Goal: Find contact information: Find contact information

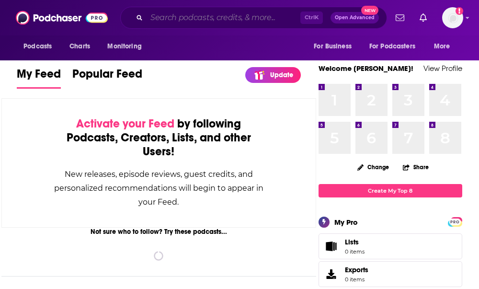
click at [246, 16] on input "Search podcasts, credits, & more..." at bounding box center [224, 17] width 154 height 15
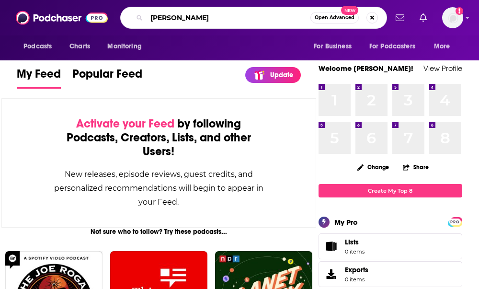
type input "[PERSON_NAME]"
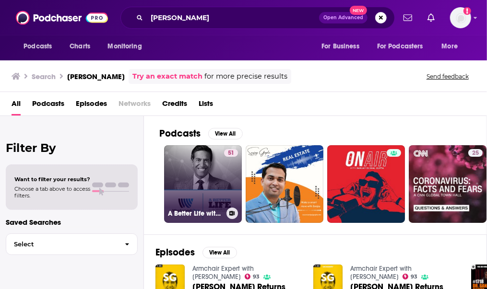
click at [206, 176] on link "51 A Better Life with [PERSON_NAME]" at bounding box center [203, 184] width 78 height 78
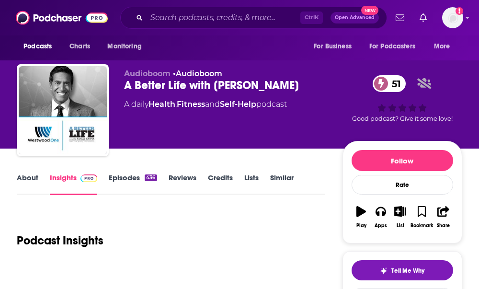
drag, startPoint x: 308, startPoint y: 83, endPoint x: 166, endPoint y: 88, distance: 142.5
click at [162, 88] on div "A Better Life with [PERSON_NAME] 51" at bounding box center [233, 85] width 219 height 14
drag, startPoint x: 166, startPoint y: 88, endPoint x: 176, endPoint y: 90, distance: 10.2
click at [176, 90] on div "A Better Life with [PERSON_NAME] 51" at bounding box center [233, 85] width 219 height 14
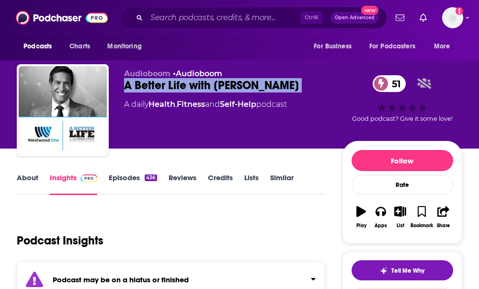
click at [175, 90] on div "A Better Life with [PERSON_NAME] 51" at bounding box center [233, 85] width 219 height 14
click at [344, 61] on div "Audioboom • Audioboom A Better Life with [PERSON_NAME] 51 A daily Health , Fitn…" at bounding box center [240, 101] width 460 height 96
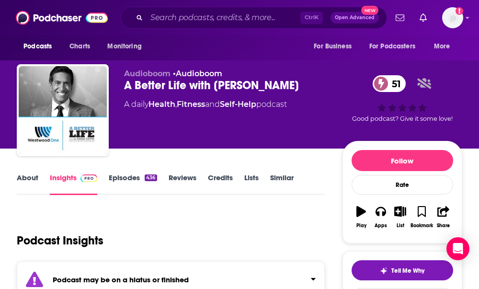
drag, startPoint x: 337, startPoint y: 237, endPoint x: 262, endPoint y: 273, distance: 83.2
drag, startPoint x: 431, startPoint y: 282, endPoint x: 427, endPoint y: 293, distance: 11.2
click at [427, 289] on html "Podcasts Charts Monitoring Ctrl K Open Advanced New For Business For Podcasters…" at bounding box center [239, 144] width 479 height 289
click at [229, 17] on input "Search podcasts, credits, & more..." at bounding box center [224, 17] width 154 height 15
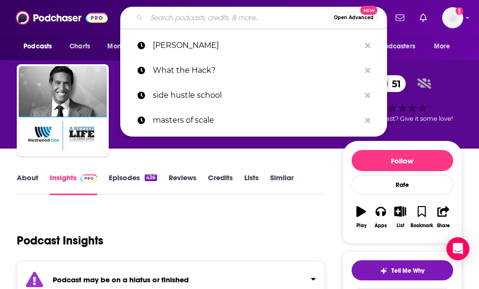
paste input "Chasing LIfe with [PERSON_NAME]"
type input "Chasing LIfe with [PERSON_NAME]"
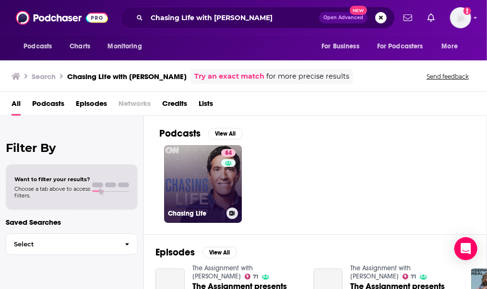
click at [207, 161] on link "84 Chasing Life" at bounding box center [203, 184] width 78 height 78
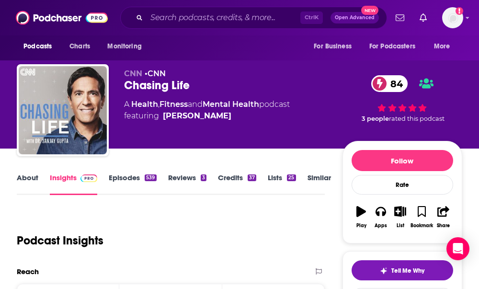
click at [316, 71] on p "CNN • CNN" at bounding box center [233, 73] width 219 height 9
click at [131, 187] on link "Episodes 539" at bounding box center [132, 184] width 47 height 22
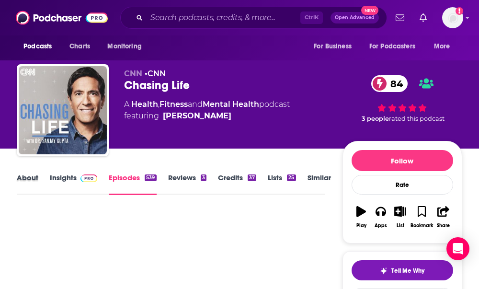
click at [46, 182] on div "About" at bounding box center [33, 184] width 33 height 22
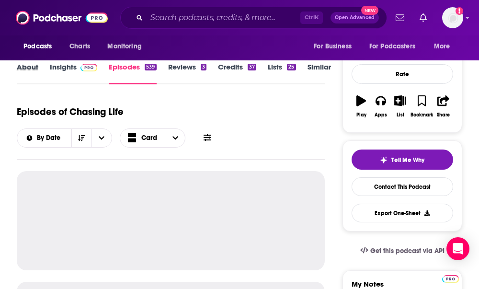
scroll to position [96, 0]
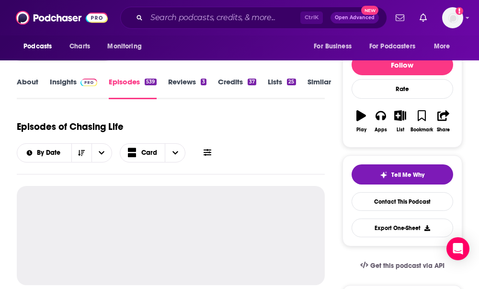
click at [82, 80] on img at bounding box center [89, 83] width 17 height 8
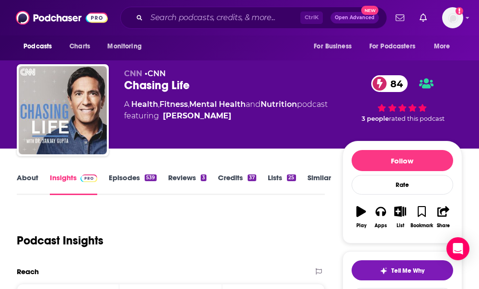
click at [139, 174] on link "Episodes 539" at bounding box center [132, 184] width 47 height 22
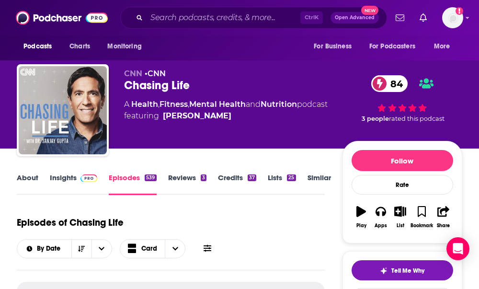
click at [27, 183] on link "About" at bounding box center [28, 184] width 22 height 22
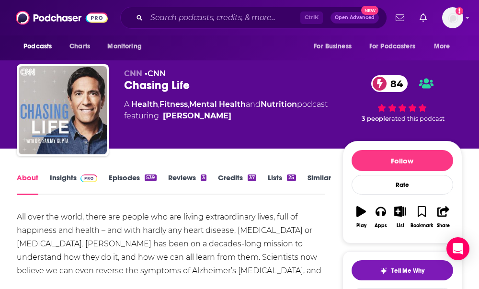
click at [51, 176] on link "Insights" at bounding box center [73, 184] width 47 height 22
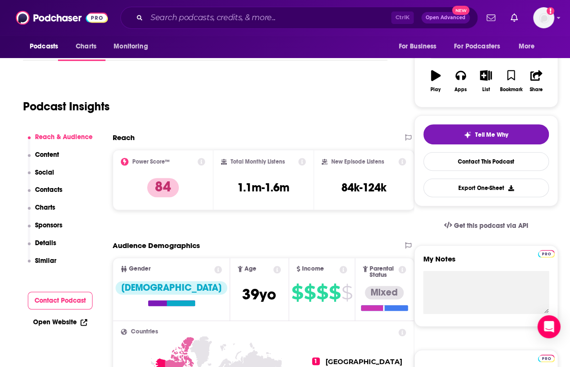
click at [49, 186] on p "Contacts" at bounding box center [48, 190] width 27 height 8
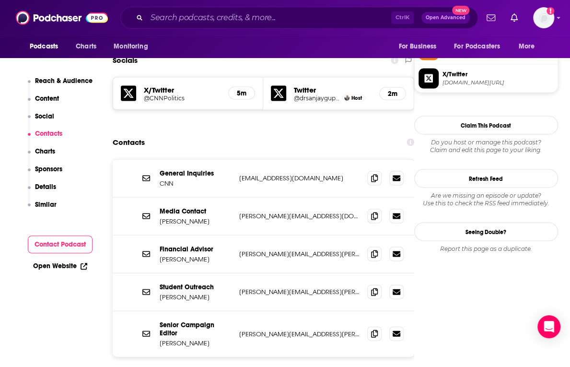
scroll to position [828, 0]
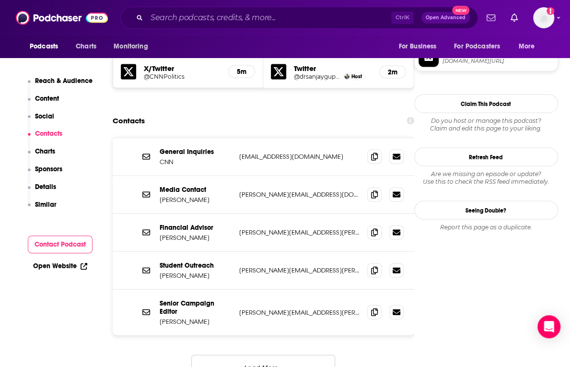
click at [228, 289] on button "Load More..." at bounding box center [263, 367] width 144 height 26
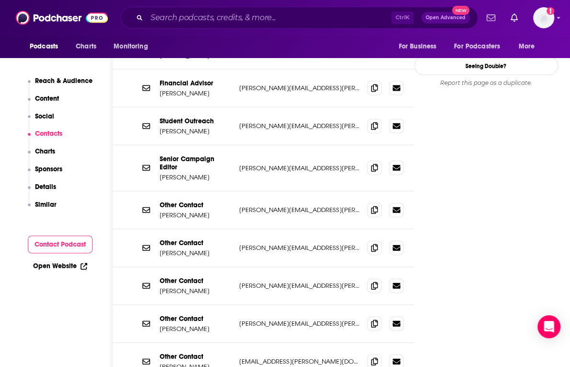
scroll to position [1020, 0]
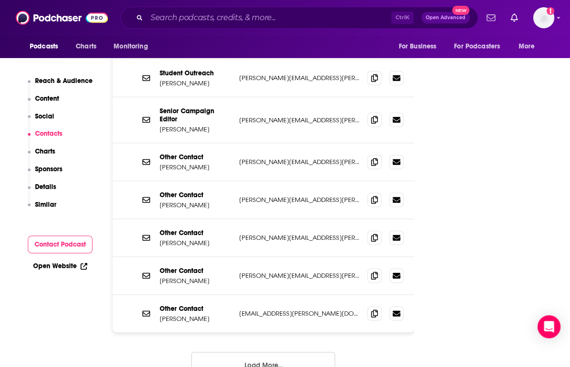
click at [280, 289] on button "Load More..." at bounding box center [263, 365] width 144 height 26
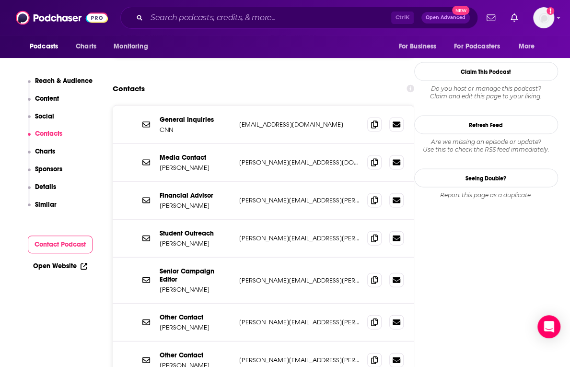
scroll to position [876, 0]
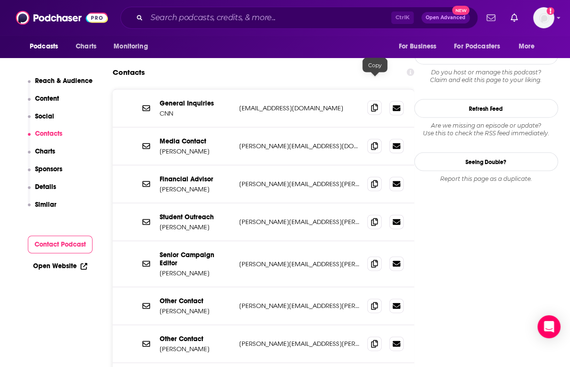
click at [380, 101] on span at bounding box center [374, 108] width 14 height 14
click at [296, 142] on p "[PERSON_NAME][EMAIL_ADDRESS][DOMAIN_NAME]" at bounding box center [299, 146] width 120 height 8
copy div "[PERSON_NAME][EMAIL_ADDRESS][DOMAIN_NAME] [DOMAIN_NAME][EMAIL_ADDRESS][DOMAIN_N…"
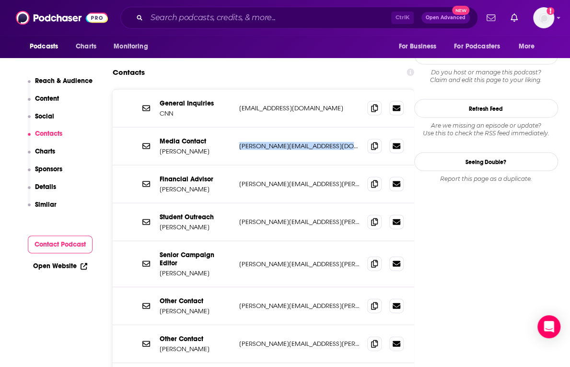
click at [183, 147] on p "[PERSON_NAME]" at bounding box center [196, 151] width 72 height 8
copy p "[PERSON_NAME]"
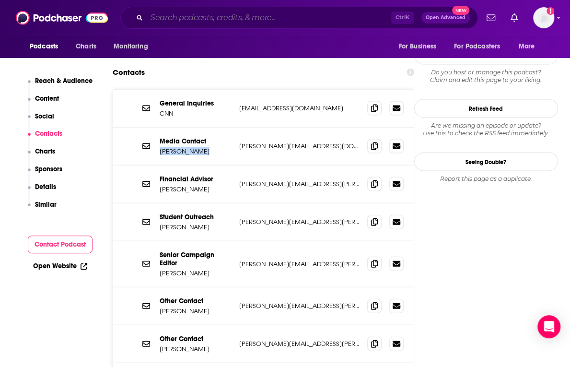
click at [354, 24] on input "Search podcasts, credits, & more..." at bounding box center [269, 17] width 245 height 15
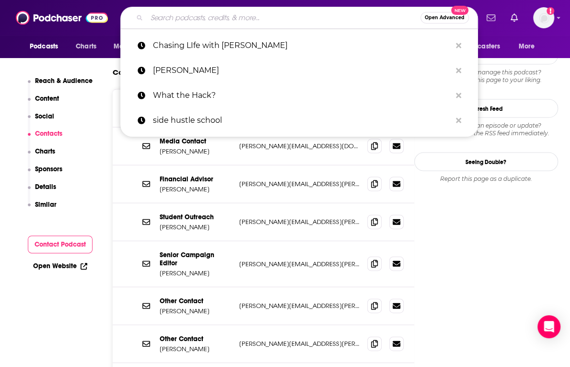
click at [354, 24] on input "Search podcasts, credits, & more..." at bounding box center [284, 17] width 274 height 15
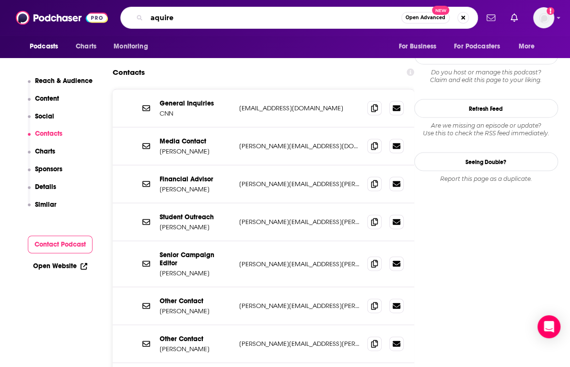
type input "aquired"
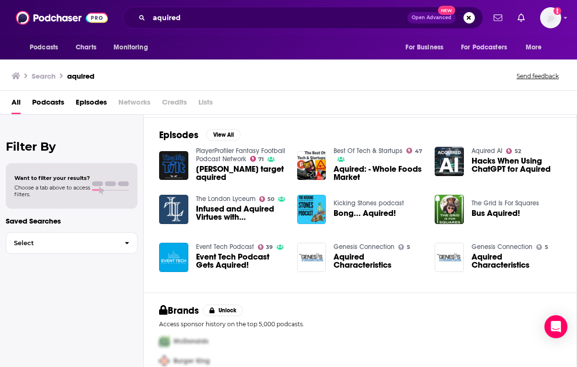
scroll to position [144, 0]
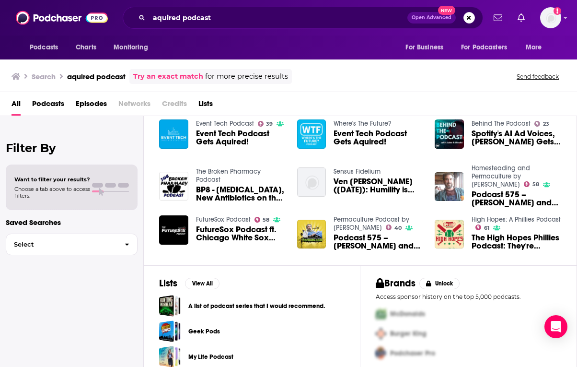
scroll to position [169, 0]
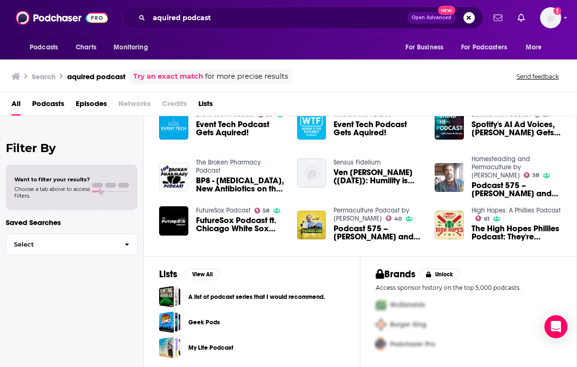
drag, startPoint x: 350, startPoint y: 95, endPoint x: 315, endPoint y: 96, distance: 35.0
click at [350, 96] on div "All Podcasts Episodes Networks Credits Lists" at bounding box center [291, 106] width 558 height 20
click at [198, 21] on input "aquired podcast" at bounding box center [278, 17] width 258 height 15
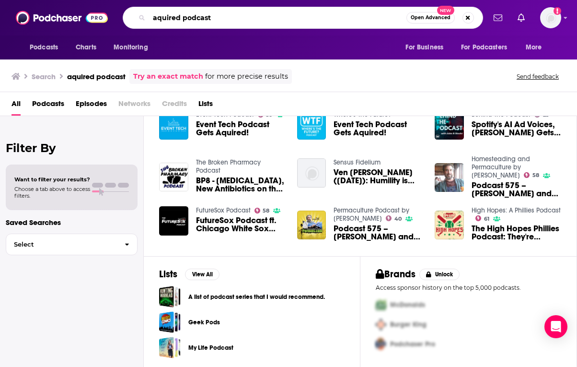
click at [198, 21] on input "aquired podcast" at bounding box center [277, 17] width 257 height 15
click at [198, 19] on input "acquired podcast" at bounding box center [277, 17] width 257 height 15
type input "acquired"
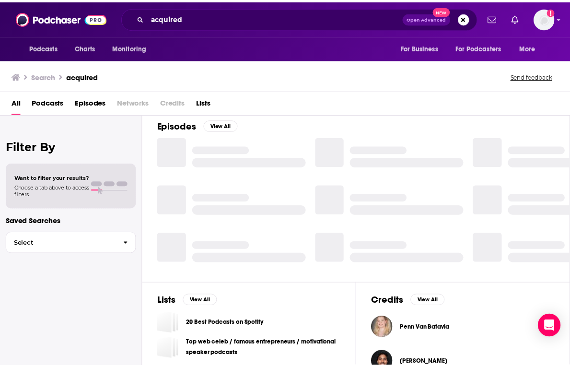
scroll to position [169, 0]
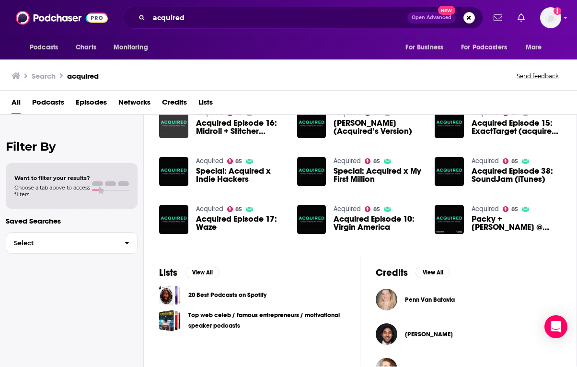
click at [181, 134] on img "Acquired Episode 16: Midroll + Stitcher (acquired by Scripps)" at bounding box center [173, 123] width 29 height 29
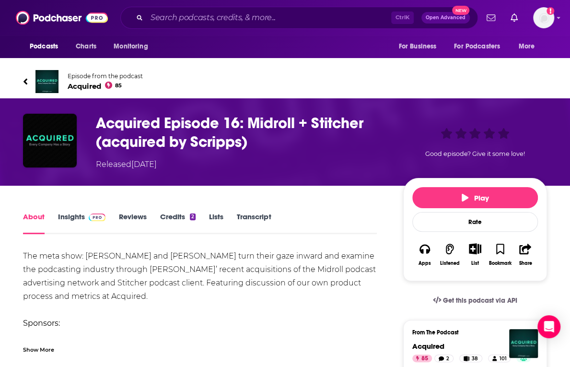
click at [81, 222] on link "Insights" at bounding box center [81, 223] width 47 height 22
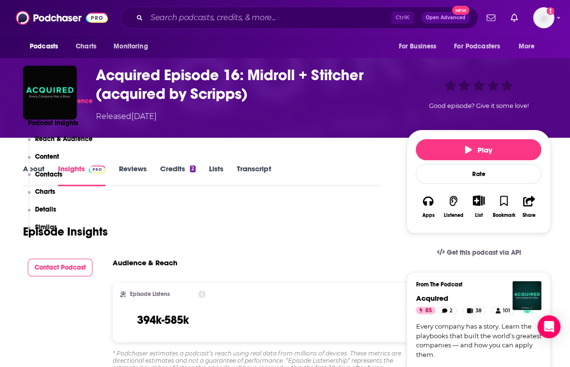
scroll to position [240, 0]
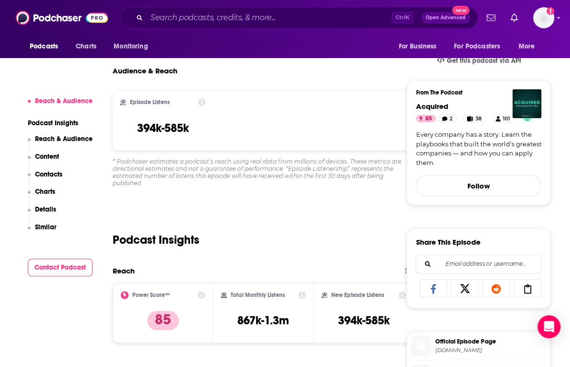
click at [58, 177] on p "Contacts" at bounding box center [48, 174] width 27 height 8
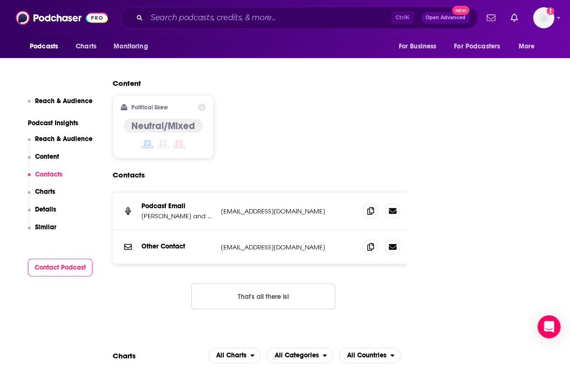
scroll to position [992, 0]
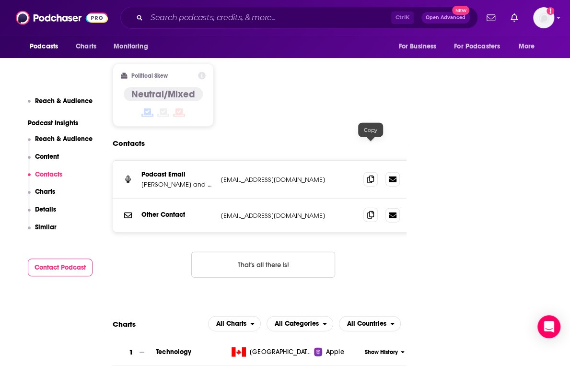
click at [371, 211] on icon at bounding box center [370, 215] width 7 height 8
click at [375, 172] on span at bounding box center [370, 179] width 14 height 14
drag, startPoint x: 451, startPoint y: 116, endPoint x: 446, endPoint y: 113, distance: 6.1
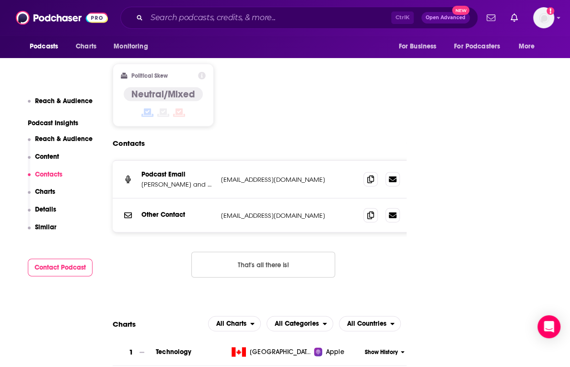
click at [314, 8] on div "Ctrl K Open Advanced New" at bounding box center [299, 18] width 358 height 22
click at [318, 23] on input "Search podcasts, credits, & more..." at bounding box center [269, 17] width 245 height 15
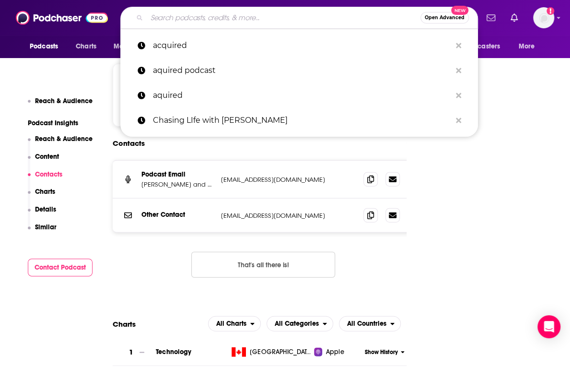
paste input "TBPN"
type input "TBPN"
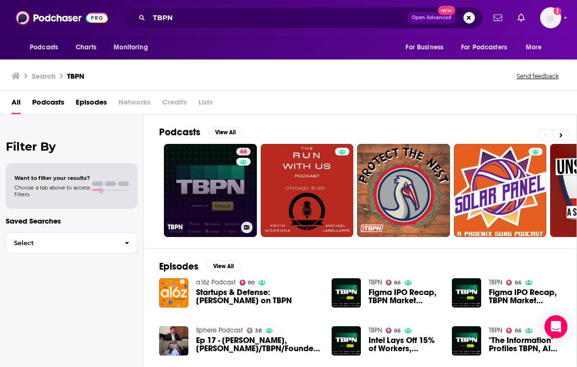
click at [186, 183] on link "66 TBPN" at bounding box center [210, 190] width 93 height 93
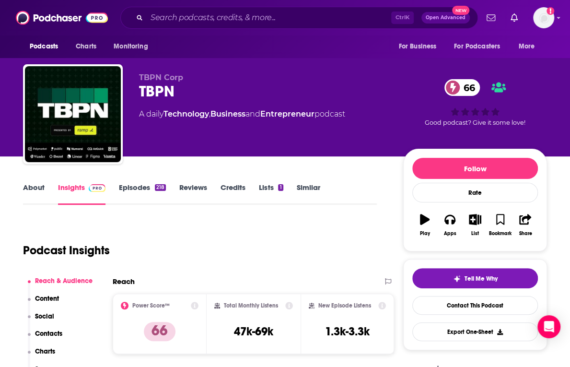
scroll to position [192, 0]
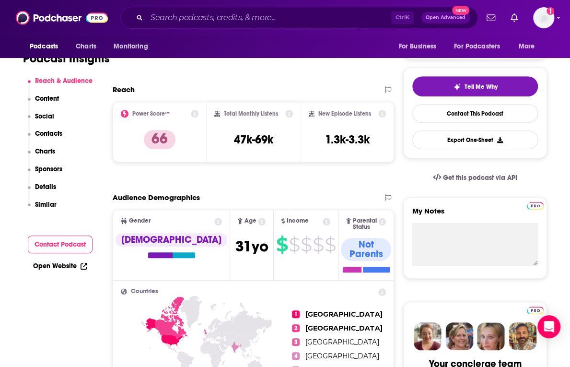
click at [50, 133] on p "Contacts" at bounding box center [48, 133] width 27 height 8
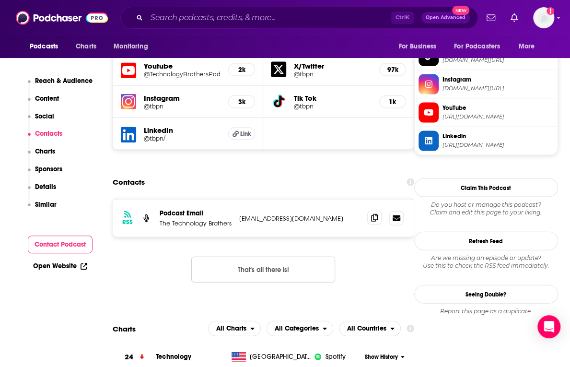
scroll to position [889, 0]
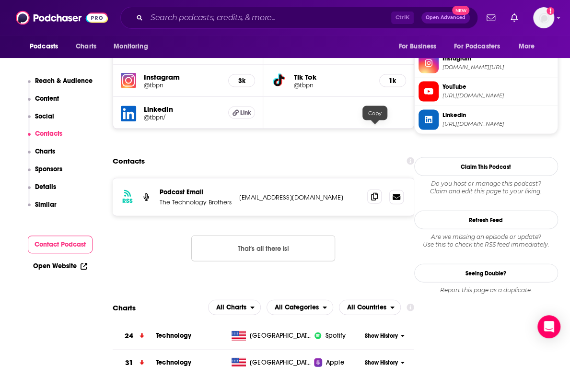
click at [373, 193] on icon at bounding box center [374, 197] width 7 height 8
click at [397, 152] on div "Contacts" at bounding box center [264, 161] width 302 height 18
drag, startPoint x: 397, startPoint y: 82, endPoint x: 388, endPoint y: 75, distance: 11.0
click at [220, 14] on input "Search podcasts, credits, & more..." at bounding box center [269, 17] width 245 height 15
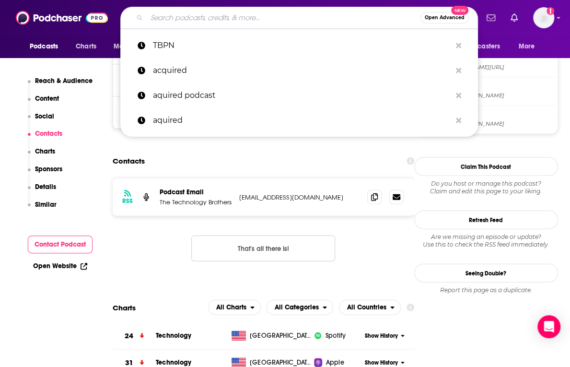
paste input "SmartLess"
type input "SmartLess"
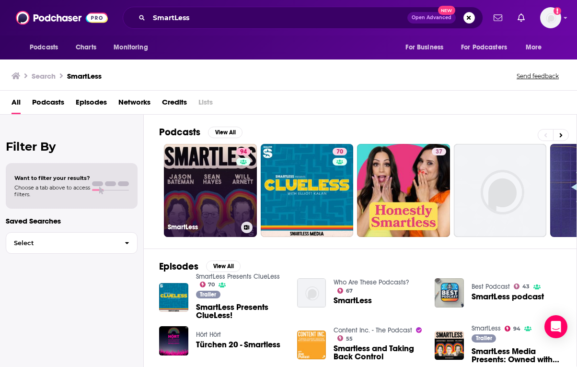
click at [235, 179] on link "94 SmartLess" at bounding box center [210, 190] width 93 height 93
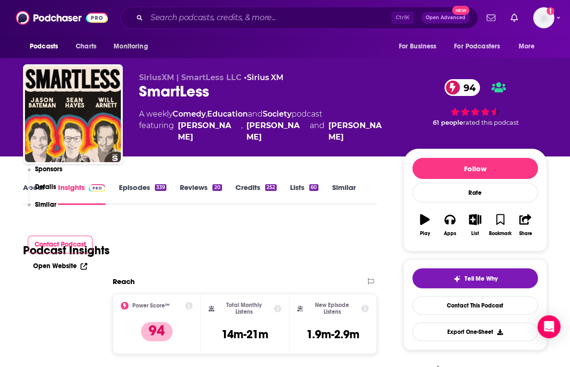
scroll to position [192, 0]
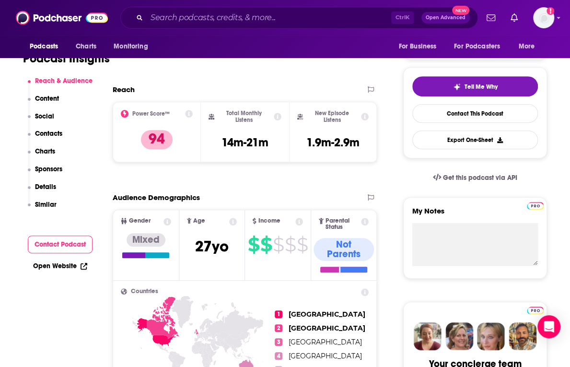
click at [60, 134] on p "Contacts" at bounding box center [48, 133] width 27 height 8
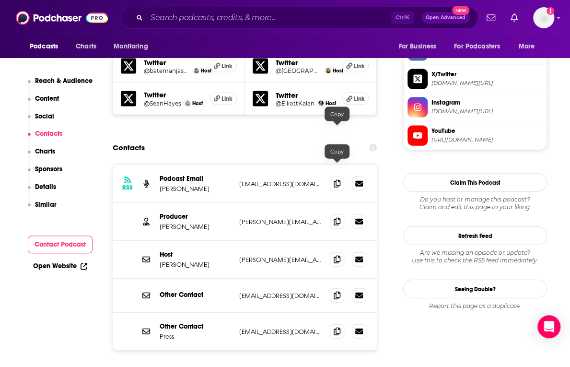
scroll to position [928, 0]
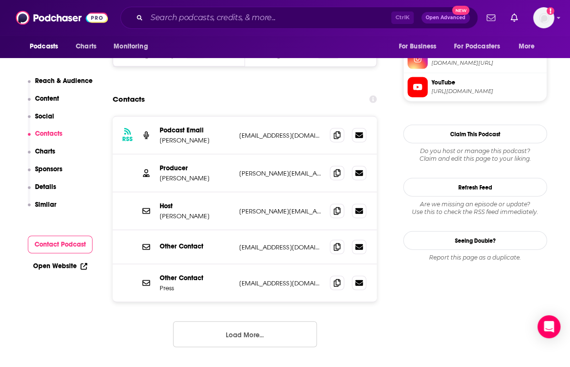
click at [337, 116] on div "RSS Podcast Email [PERSON_NAME] [EMAIL_ADDRESS][DOMAIN_NAME] [EMAIL_ADDRESS][DO…" at bounding box center [245, 135] width 264 height 38
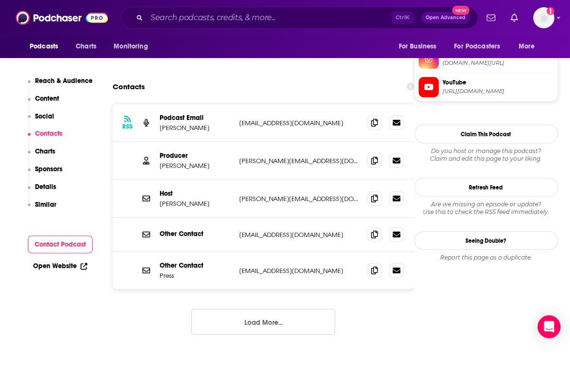
click at [376, 118] on icon at bounding box center [374, 122] width 7 height 8
click at [402, 142] on div "Producer Bennett Barbakow [EMAIL_ADDRESS][DOMAIN_NAME] [PERSON_NAME][EMAIL_ADDR…" at bounding box center [264, 161] width 302 height 38
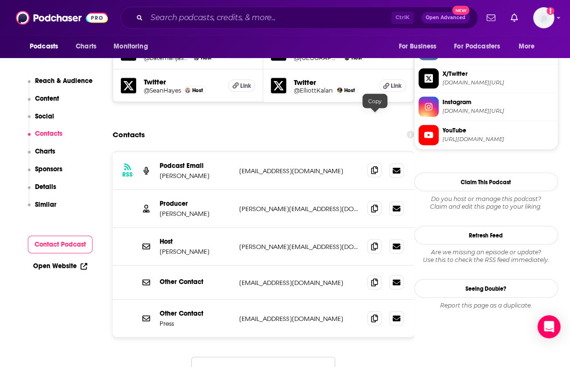
click at [377, 166] on icon at bounding box center [374, 170] width 7 height 8
click at [197, 247] on p "[PERSON_NAME]" at bounding box center [196, 251] width 72 height 8
click at [378, 242] on icon at bounding box center [374, 246] width 7 height 8
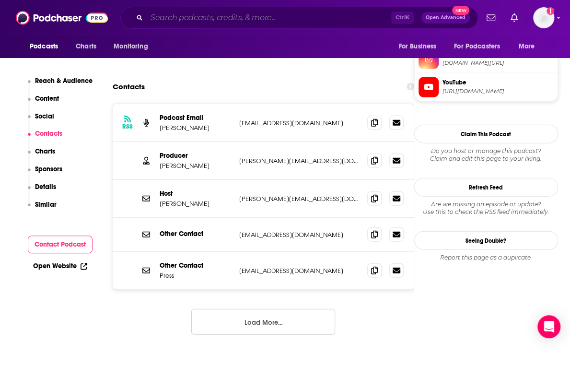
click at [273, 12] on input "Search podcasts, credits, & more..." at bounding box center [269, 17] width 245 height 15
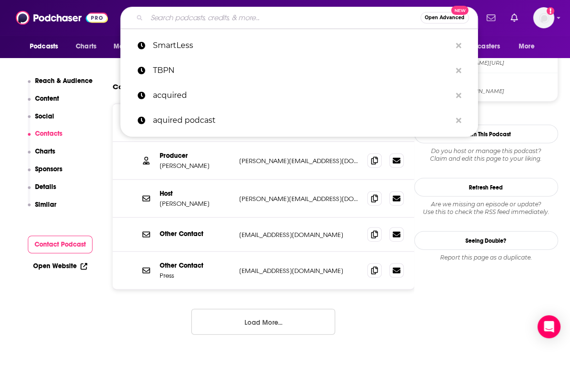
paste input "Baby, This is [PERSON_NAME]"
type input "Baby, This is [PERSON_NAME]"
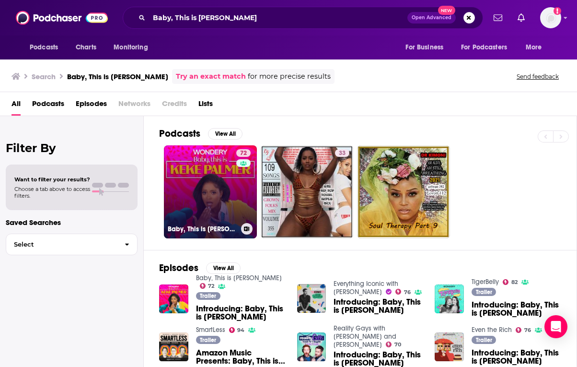
click at [225, 188] on link "72 Baby, This is [PERSON_NAME]" at bounding box center [210, 191] width 93 height 93
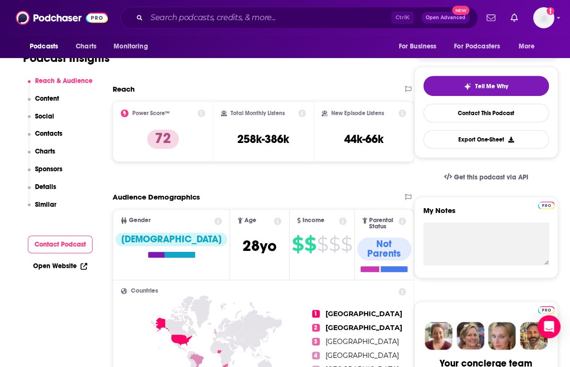
scroll to position [288, 0]
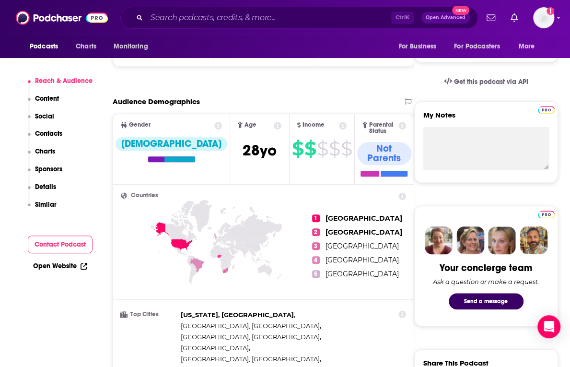
click at [47, 133] on p "Contacts" at bounding box center [48, 133] width 27 height 8
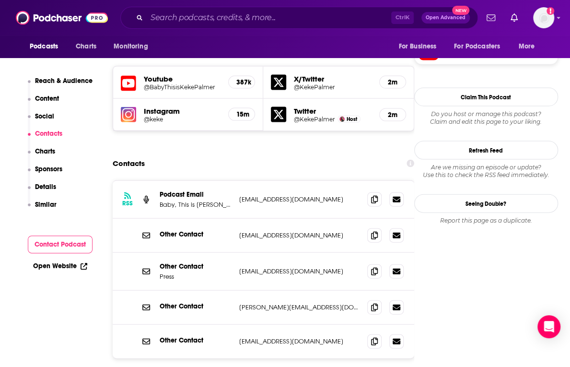
scroll to position [893, 0]
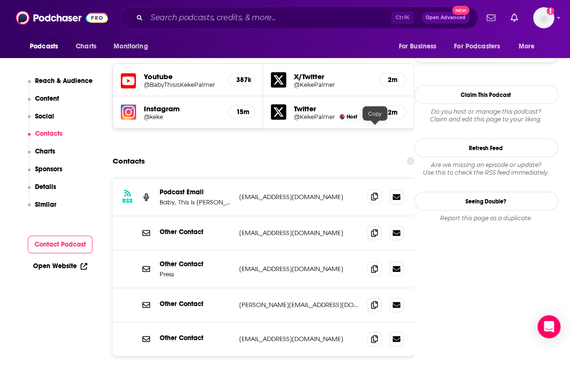
click at [373, 193] on icon at bounding box center [374, 197] width 7 height 8
drag, startPoint x: 413, startPoint y: 153, endPoint x: 401, endPoint y: 153, distance: 12.5
click at [413, 216] on div "Other Contact [EMAIL_ADDRESS][DOMAIN_NAME] [EMAIL_ADDRESS][DOMAIN_NAME]" at bounding box center [264, 233] width 302 height 34
click at [370, 225] on span at bounding box center [374, 232] width 14 height 14
click at [330, 14] on input "Search podcasts, credits, & more..." at bounding box center [269, 17] width 245 height 15
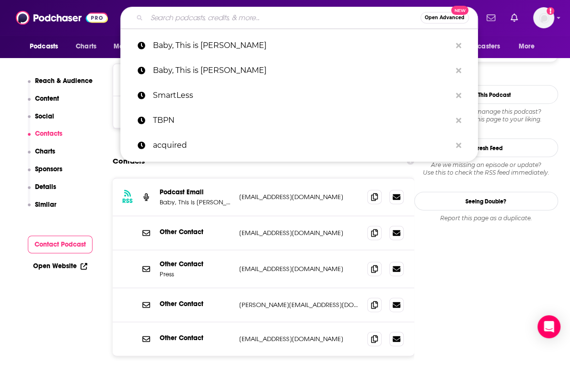
paste input "Coaching for Leaders with [PERSON_NAME]"
type input "Coaching for Leaders with [PERSON_NAME]"
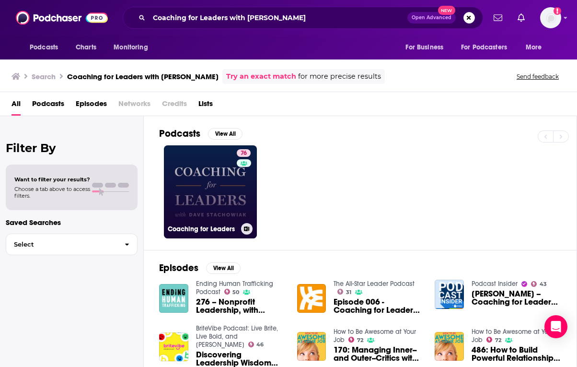
click at [216, 182] on link "76 Coaching for Leaders" at bounding box center [210, 191] width 93 height 93
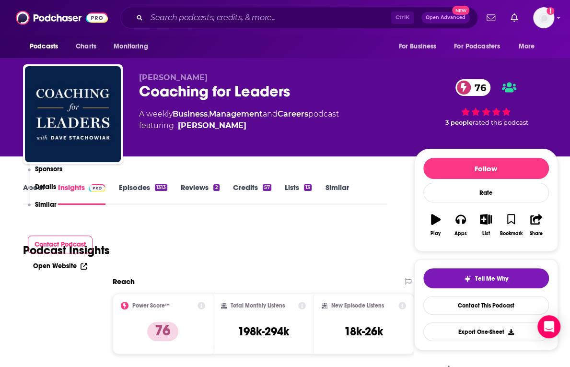
scroll to position [237, 0]
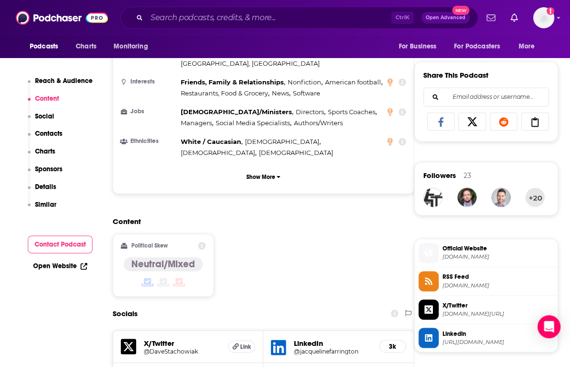
click at [58, 136] on p "Contacts" at bounding box center [48, 133] width 27 height 8
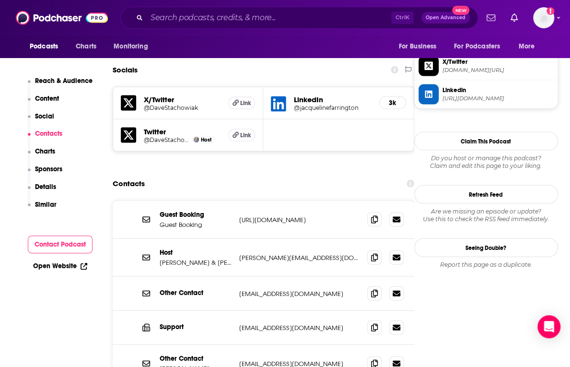
scroll to position [860, 0]
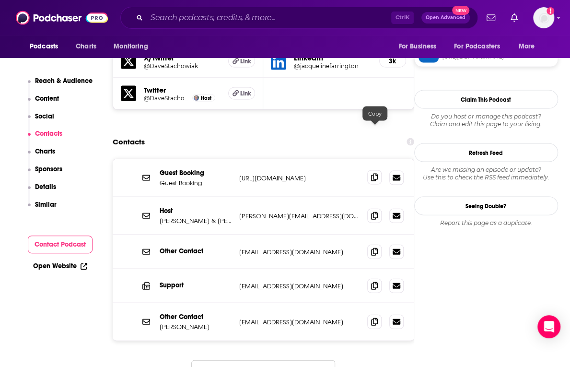
click at [374, 174] on icon at bounding box center [374, 178] width 7 height 8
click at [382, 133] on div "Contacts" at bounding box center [264, 142] width 302 height 18
click at [375, 133] on div "Contacts" at bounding box center [264, 142] width 302 height 18
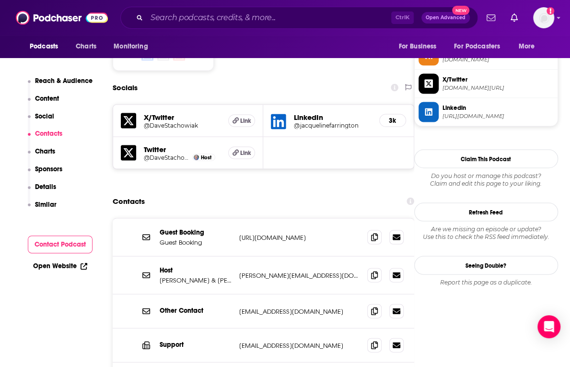
scroll to position [780, 0]
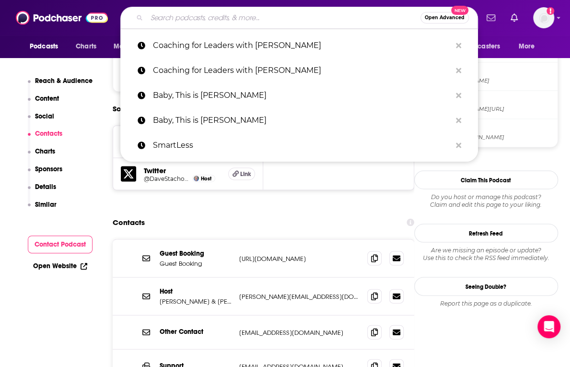
click at [175, 18] on input "Search podcasts, credits, & more..." at bounding box center [284, 17] width 274 height 15
paste input "Tangentially Speaking"
type input "Tangentially Speaking"
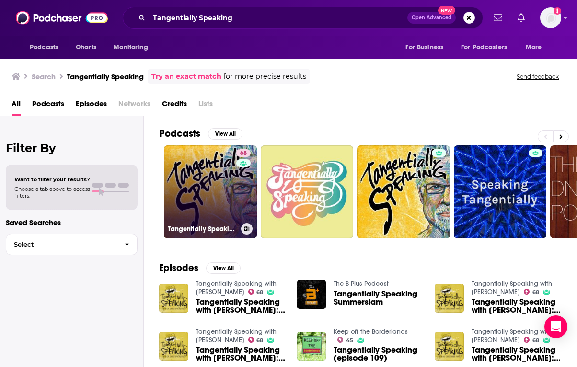
click at [207, 202] on link "68 Tangentially Speaking with [PERSON_NAME]" at bounding box center [210, 191] width 93 height 93
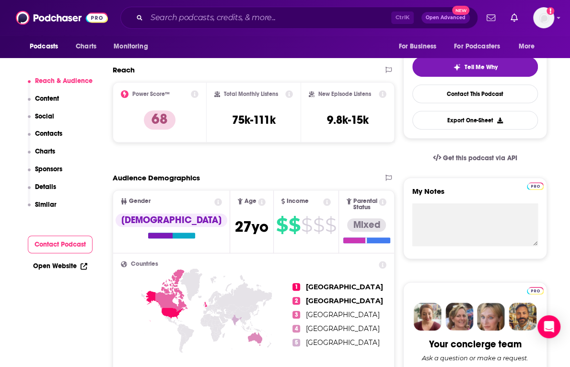
scroll to position [240, 0]
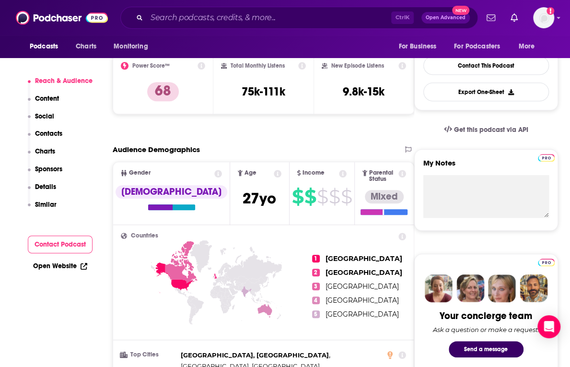
click at [59, 132] on p "Contacts" at bounding box center [48, 133] width 27 height 8
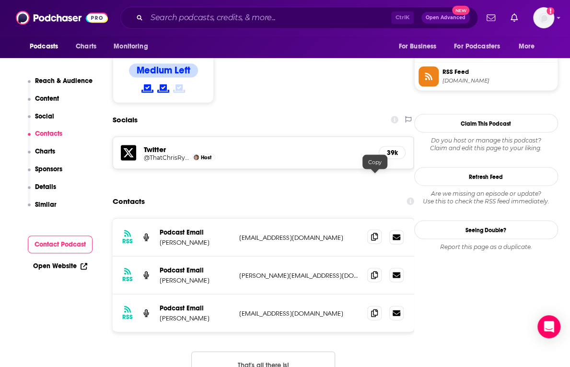
click at [376, 233] on icon at bounding box center [374, 237] width 7 height 8
click at [298, 218] on div "RSS Podcast Email [PERSON_NAME] [EMAIL_ADDRESS][DOMAIN_NAME] [EMAIL_ADDRESS][DO…" at bounding box center [264, 237] width 302 height 38
click at [373, 233] on icon at bounding box center [374, 237] width 7 height 8
click at [374, 270] on icon at bounding box center [374, 274] width 7 height 8
click at [403, 192] on div "Contacts" at bounding box center [264, 201] width 302 height 18
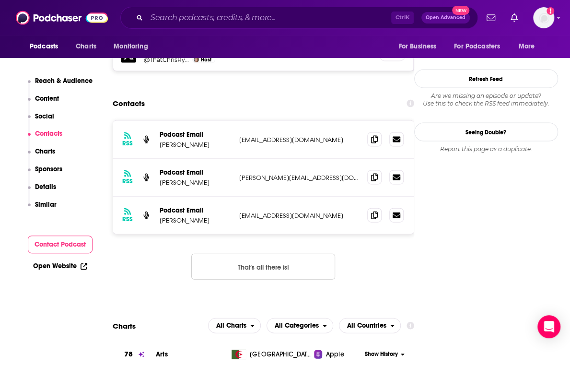
scroll to position [876, 0]
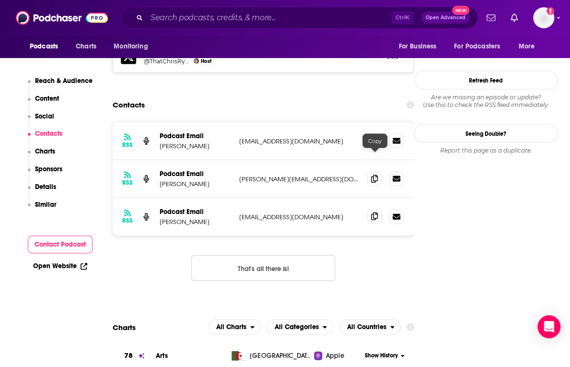
click at [379, 209] on span at bounding box center [374, 216] width 14 height 14
click at [241, 26] on div "Ctrl K Open Advanced New" at bounding box center [299, 18] width 358 height 22
click at [245, 20] on input "Search podcasts, credits, & more..." at bounding box center [269, 17] width 245 height 15
paste input "The [PERSON_NAME] Podcast"
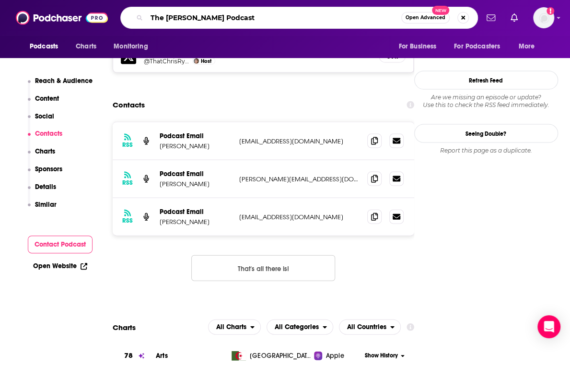
type input "The [PERSON_NAME] Podcast"
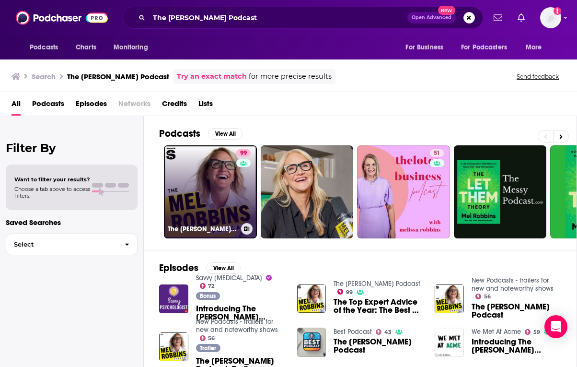
click at [183, 167] on link "99 The [PERSON_NAME] Podcast" at bounding box center [210, 191] width 93 height 93
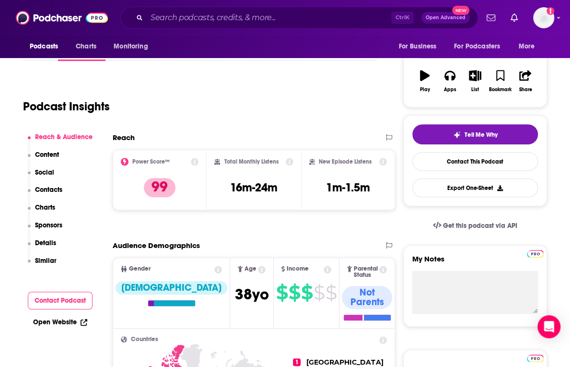
click at [54, 187] on p "Contacts" at bounding box center [48, 190] width 27 height 8
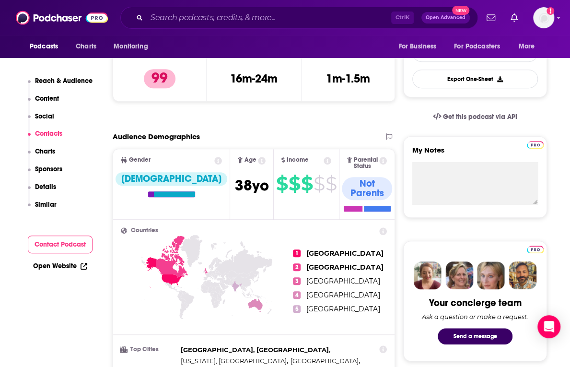
scroll to position [911, 0]
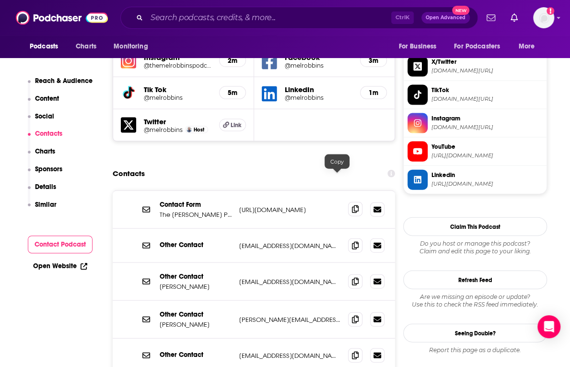
click at [352, 205] on icon at bounding box center [355, 209] width 7 height 8
click at [283, 164] on div "Contacts" at bounding box center [254, 173] width 282 height 18
click at [352, 205] on icon at bounding box center [355, 209] width 7 height 8
click at [348, 202] on span at bounding box center [355, 209] width 14 height 14
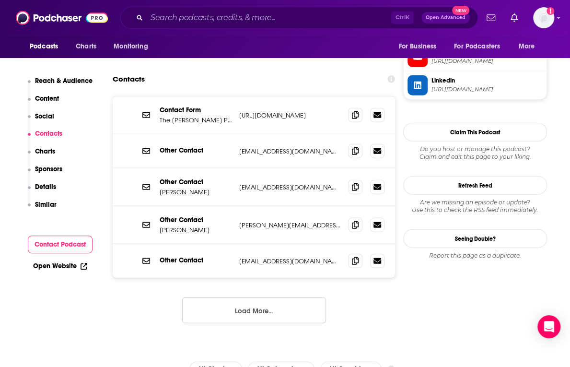
scroll to position [1007, 0]
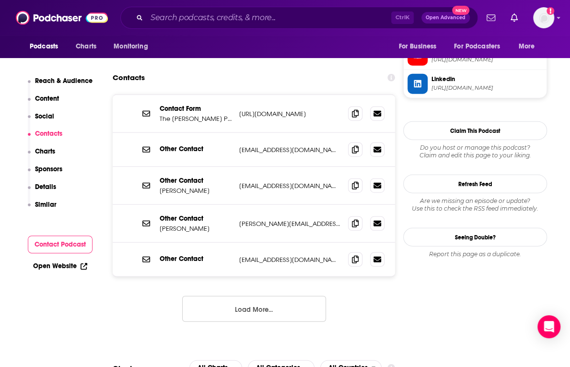
click at [370, 258] on div "Contact Form The [PERSON_NAME] Podcast Contact Form [URL][DOMAIN_NAME] [URL][DO…" at bounding box center [254, 215] width 282 height 243
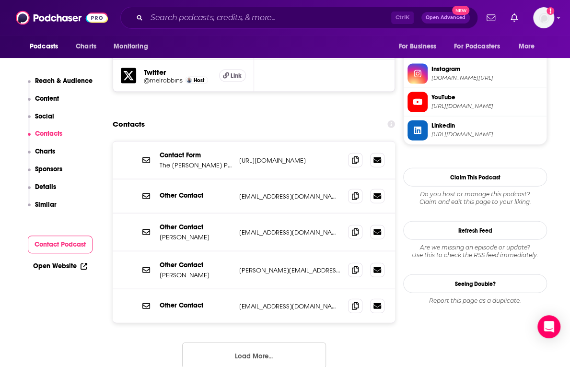
scroll to position [959, 0]
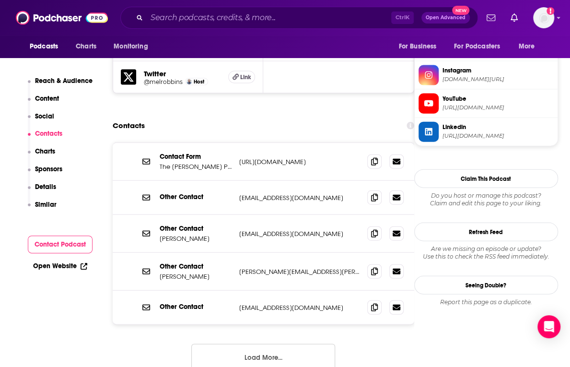
click at [372, 289] on icon at bounding box center [374, 307] width 7 height 8
drag, startPoint x: 566, startPoint y: 151, endPoint x: 560, endPoint y: 150, distance: 5.9
click at [237, 13] on input "Search podcasts, credits, & more..." at bounding box center [269, 17] width 245 height 15
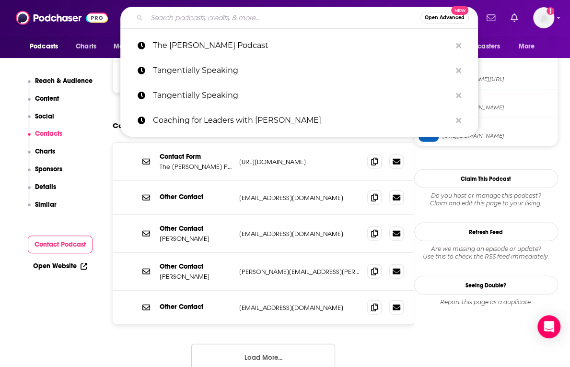
paste input "Pivot"
type input "Pivot"
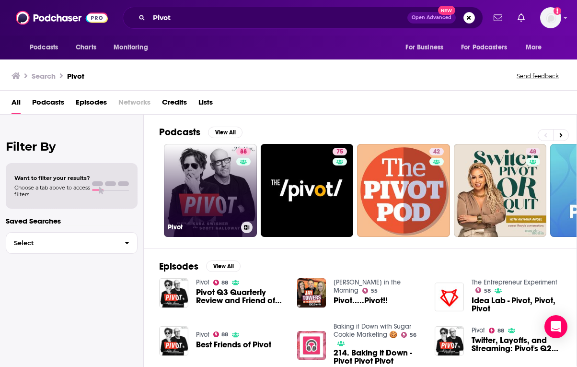
click at [197, 182] on link "88 Pivot" at bounding box center [210, 190] width 93 height 93
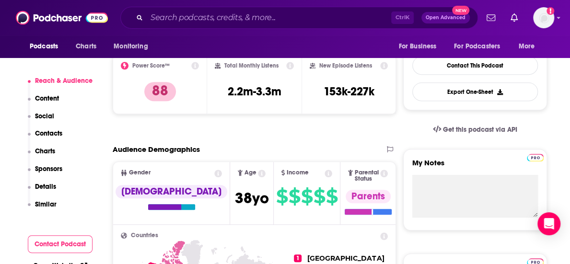
click at [57, 132] on p "Contacts" at bounding box center [48, 133] width 27 height 8
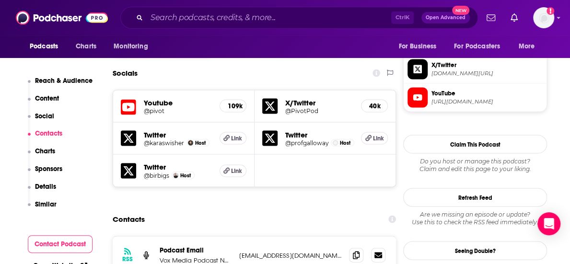
scroll to position [862, 0]
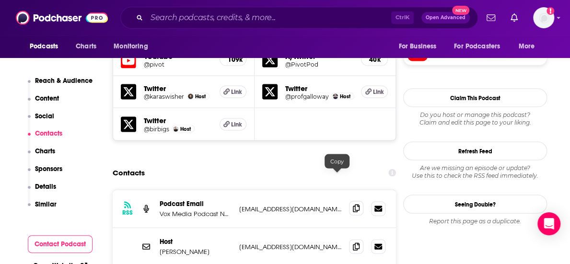
click at [353, 205] on icon at bounding box center [356, 209] width 7 height 8
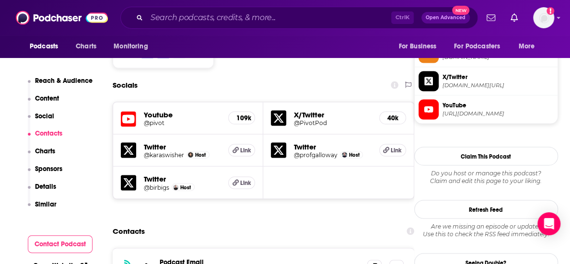
scroll to position [908, 0]
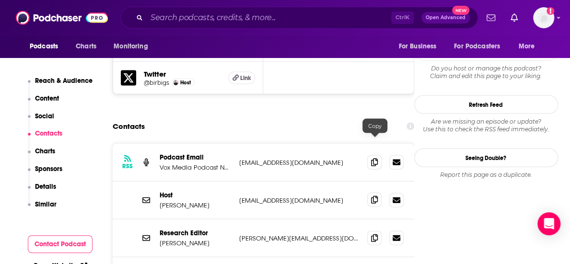
click at [372, 193] on span at bounding box center [374, 200] width 14 height 14
drag, startPoint x: 524, startPoint y: 142, endPoint x: 518, endPoint y: 140, distance: 5.8
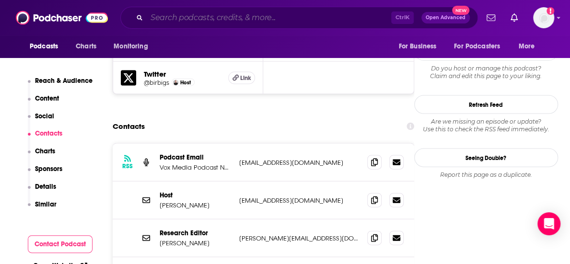
click at [282, 17] on input "Search podcasts, credits, & more..." at bounding box center [269, 17] width 245 height 15
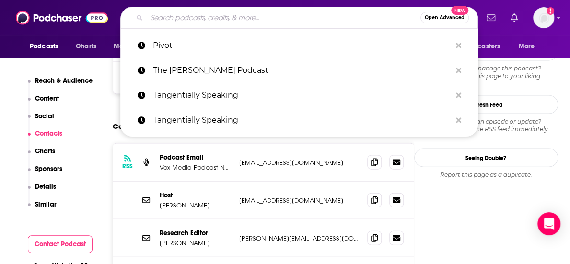
paste input "The [PERSON_NAME] Show"
type input "The [PERSON_NAME] Show"
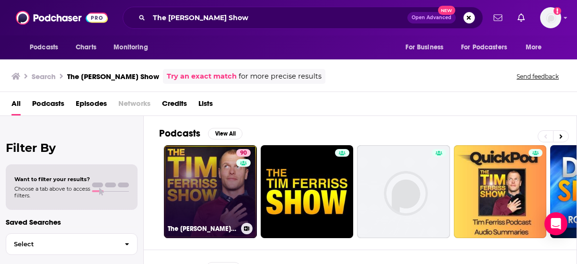
click at [194, 157] on link "90 The [PERSON_NAME] Show" at bounding box center [210, 191] width 93 height 93
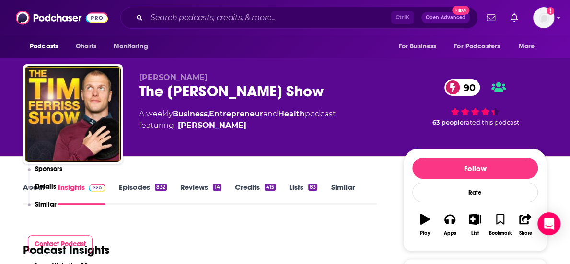
scroll to position [192, 0]
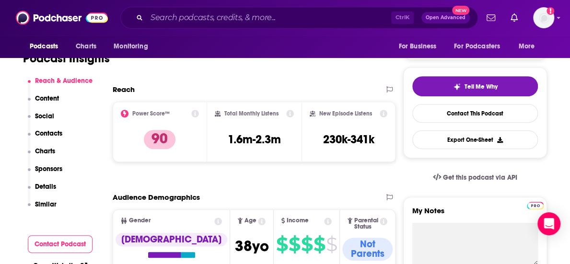
click at [51, 128] on button "Social" at bounding box center [41, 121] width 27 height 18
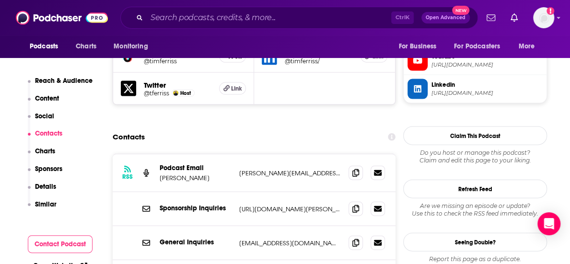
scroll to position [949, 0]
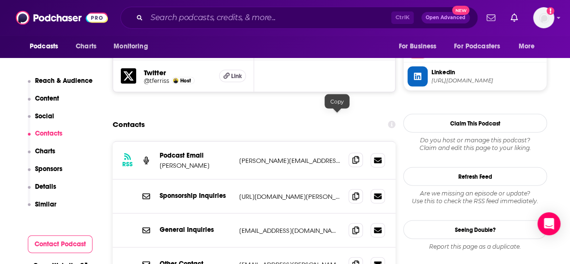
click at [349, 153] on span at bounding box center [356, 160] width 14 height 14
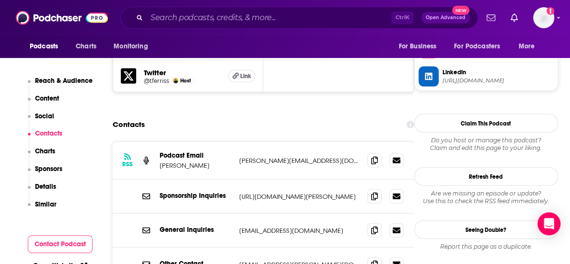
click at [76, 210] on div "Reach & Audience Content Social Contacts Charts Sponsors Details Similar" at bounding box center [60, 147] width 65 height 141
click at [180, 17] on input "Search podcasts, credits, & more..." at bounding box center [269, 17] width 245 height 15
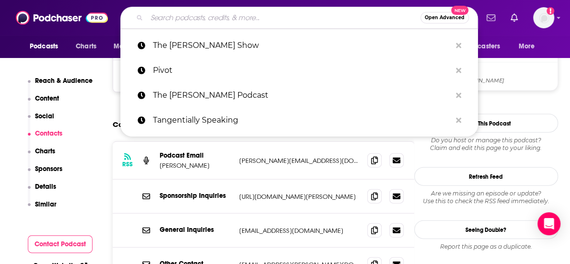
paste input "TechStuff Podcast"
type input "TechStuff Podcast"
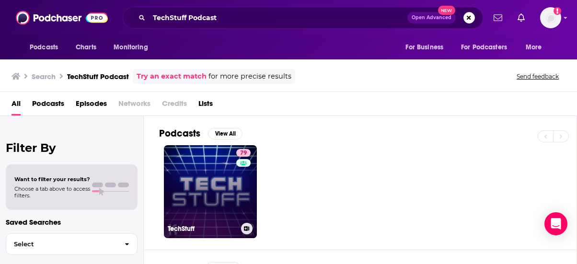
click at [223, 166] on link "79 TechStuff" at bounding box center [210, 191] width 93 height 93
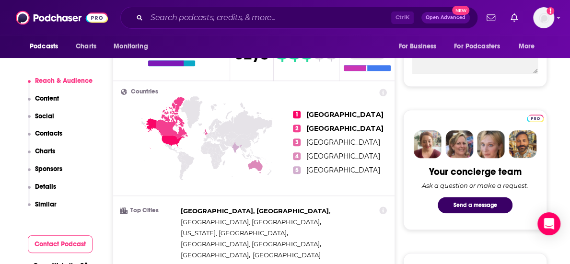
click at [41, 136] on p "Contacts" at bounding box center [48, 133] width 27 height 8
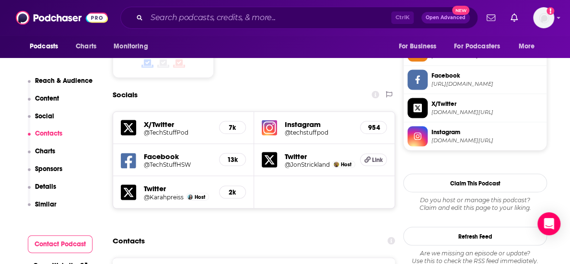
scroll to position [873, 0]
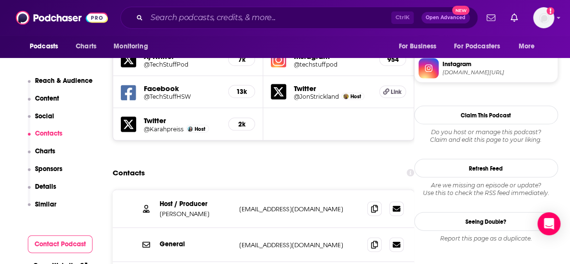
click at [118, 228] on div "General [EMAIL_ADDRESS][DOMAIN_NAME] [EMAIL_ADDRESS][DOMAIN_NAME]" at bounding box center [264, 245] width 302 height 34
click at [370, 201] on span at bounding box center [374, 208] width 14 height 14
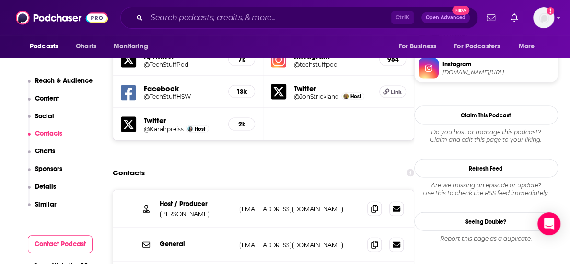
click at [130, 228] on div "General [EMAIL_ADDRESS][DOMAIN_NAME] [EMAIL_ADDRESS][DOMAIN_NAME]" at bounding box center [264, 245] width 302 height 34
click at [370, 237] on span at bounding box center [374, 244] width 14 height 14
drag, startPoint x: 16, startPoint y: 211, endPoint x: 56, endPoint y: 186, distance: 46.3
click at [212, 21] on input "Search podcasts, credits, & more..." at bounding box center [269, 17] width 245 height 15
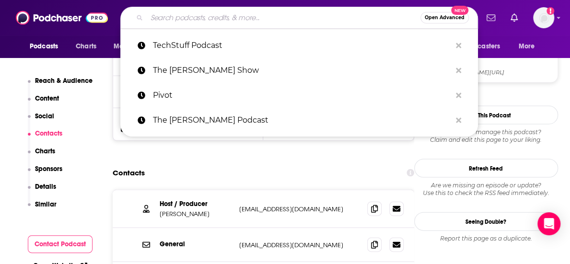
paste input "The Gray with [PERSON_NAME]"
type input "The Gray with [PERSON_NAME]"
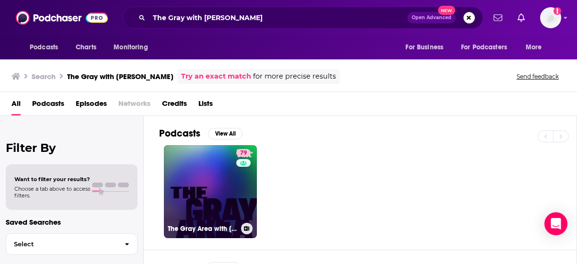
click at [198, 188] on link "79 The Gray Area with [PERSON_NAME]" at bounding box center [210, 191] width 93 height 93
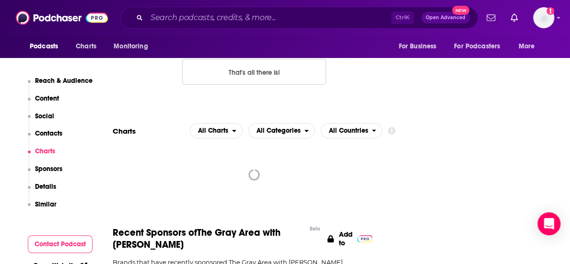
scroll to position [1390, 0]
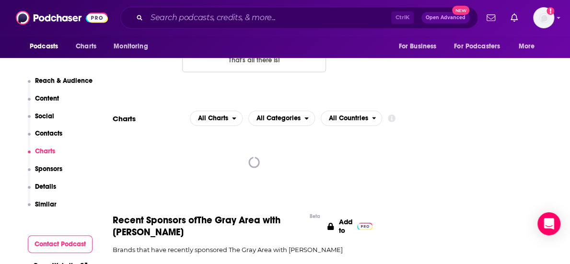
drag, startPoint x: 41, startPoint y: 134, endPoint x: 386, endPoint y: 159, distance: 345.6
click at [41, 134] on p "Contacts" at bounding box center [48, 133] width 27 height 8
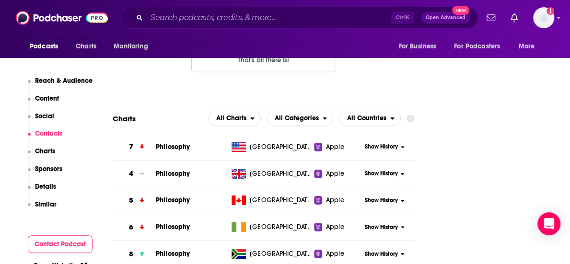
scroll to position [1088, 0]
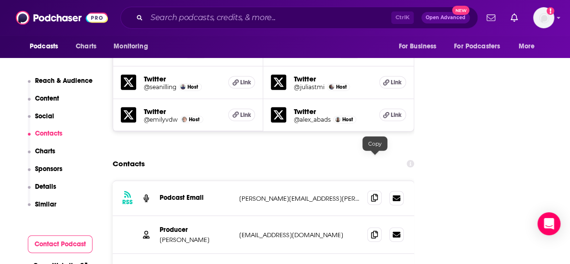
click at [373, 194] on icon at bounding box center [374, 198] width 7 height 8
click at [377, 227] on span at bounding box center [374, 234] width 14 height 14
click at [184, 23] on input "Search podcasts, credits, & more..." at bounding box center [269, 17] width 245 height 15
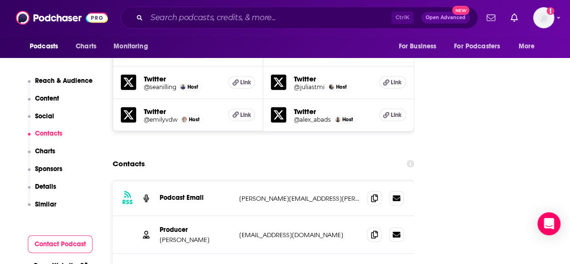
drag, startPoint x: 503, startPoint y: 169, endPoint x: 455, endPoint y: 163, distance: 48.3
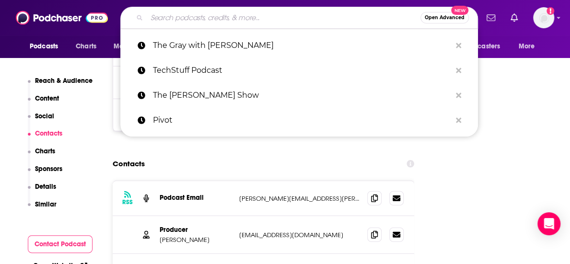
click at [218, 21] on input "Search podcasts, credits, & more..." at bounding box center [284, 17] width 274 height 15
paste input "The Level Up Podcast with [PERSON_NAME]"
type input "The Level Up Podcast with [PERSON_NAME]"
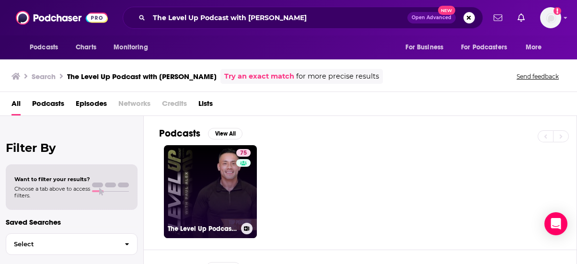
click at [217, 176] on link "75 The Level Up Podcast w/ [PERSON_NAME]" at bounding box center [210, 191] width 93 height 93
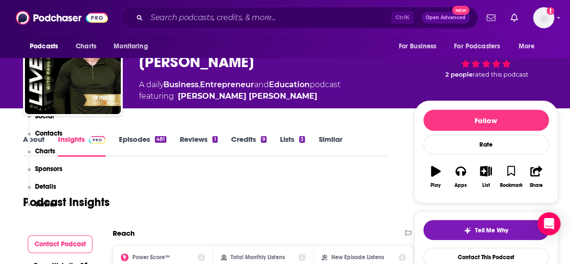
scroll to position [240, 0]
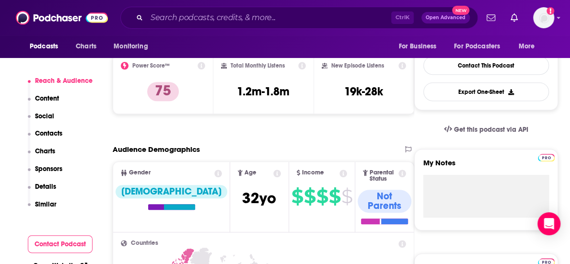
click at [48, 131] on p "Contacts" at bounding box center [48, 133] width 27 height 8
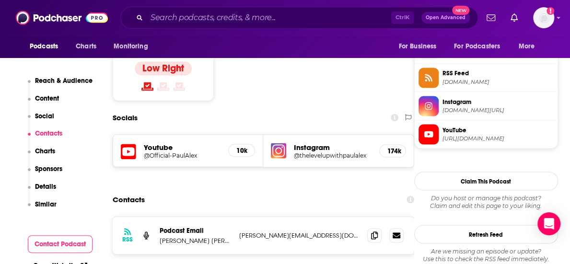
scroll to position [779, 0]
click at [375, 231] on icon at bounding box center [374, 235] width 7 height 8
click at [341, 216] on div "RSS Podcast Email [PERSON_NAME] [PERSON_NAME] [PERSON_NAME][EMAIL_ADDRESS][DOMA…" at bounding box center [264, 234] width 302 height 37
click at [372, 227] on span at bounding box center [374, 234] width 14 height 14
click at [332, 216] on div "RSS Podcast Email [PERSON_NAME] [PERSON_NAME] [PERSON_NAME][EMAIL_ADDRESS][DOMA…" at bounding box center [264, 234] width 302 height 37
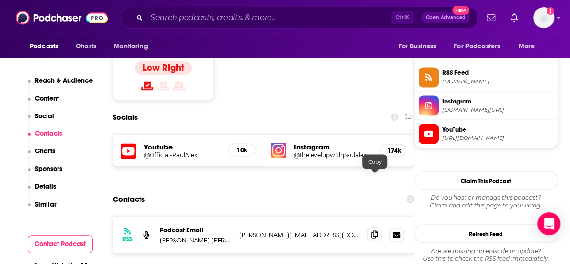
click at [376, 227] on span at bounding box center [374, 234] width 14 height 14
drag, startPoint x: 223, startPoint y: 207, endPoint x: 228, endPoint y: 202, distance: 6.4
click at [223, 216] on div "RSS Podcast Email [PERSON_NAME] [PERSON_NAME] [PERSON_NAME][EMAIL_ADDRESS][DOMA…" at bounding box center [264, 265] width 302 height 99
drag, startPoint x: 128, startPoint y: 220, endPoint x: 136, endPoint y: 199, distance: 22.6
click at [128, 220] on div "RSS Podcast Email [PERSON_NAME] [PERSON_NAME] [PERSON_NAME][EMAIL_ADDRESS][DOMA…" at bounding box center [264, 265] width 302 height 99
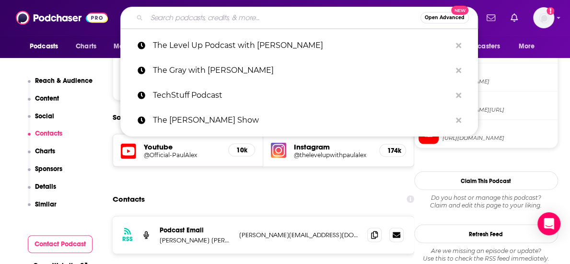
click at [210, 11] on input "Search podcasts, credits, & more..." at bounding box center [284, 17] width 274 height 15
paste input "[DATE] Morning Podcast with [PERSON_NAME]"
type input "[DATE] Morning Podcast with [PERSON_NAME]"
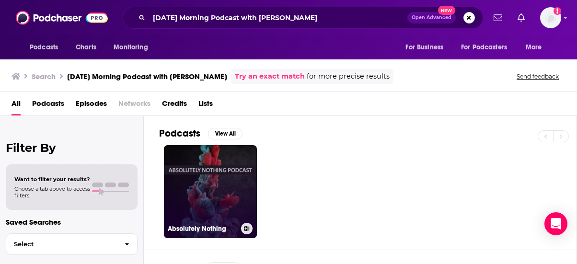
click at [227, 187] on link "Absolutely Nothing" at bounding box center [210, 191] width 93 height 93
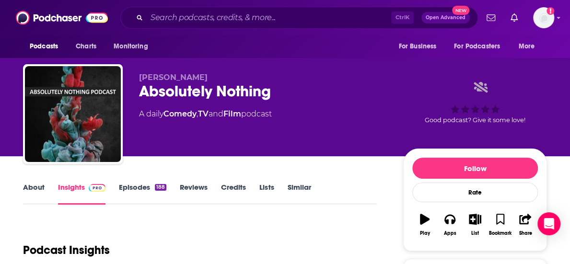
drag, startPoint x: 334, startPoint y: 186, endPoint x: 335, endPoint y: 178, distance: 8.2
click at [335, 186] on div "About Insights Episodes 188 Reviews Credits Lists Similar" at bounding box center [200, 192] width 354 height 23
click at [233, 29] on div "Podcasts Charts Monitoring Ctrl K Open Advanced New For Business For Podcasters…" at bounding box center [285, 17] width 570 height 35
click at [239, 18] on input "Search podcasts, credits, & more..." at bounding box center [269, 17] width 245 height 15
paste input "[DATE] Morning Podcast with [PERSON_NAME]"
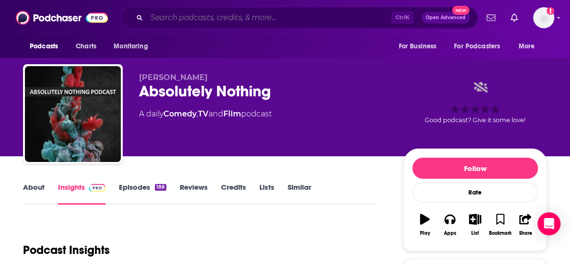
type input "[DATE] Morning Podcast with [PERSON_NAME]"
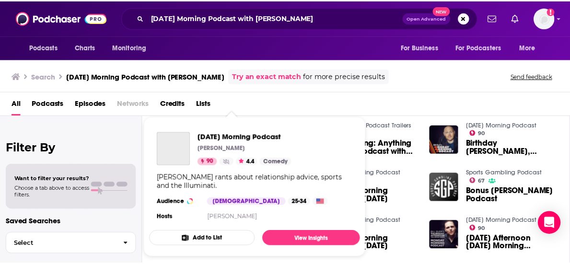
scroll to position [144, 0]
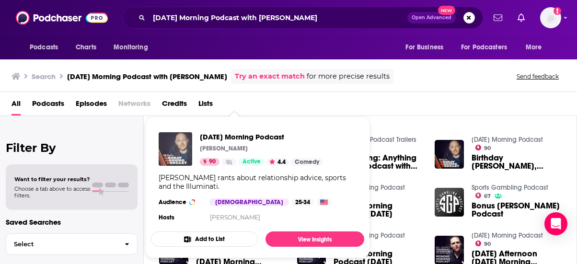
click at [181, 140] on img "Monday Morning Podcast" at bounding box center [176, 149] width 34 height 34
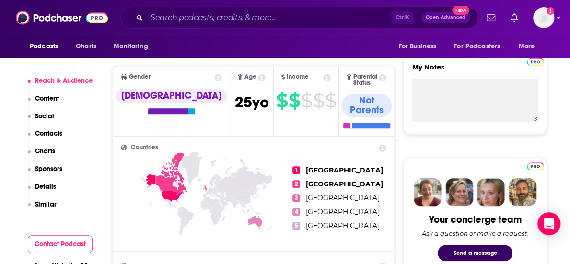
click at [54, 134] on p "Contacts" at bounding box center [48, 133] width 27 height 8
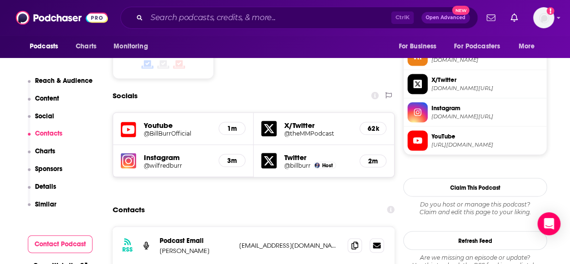
scroll to position [825, 0]
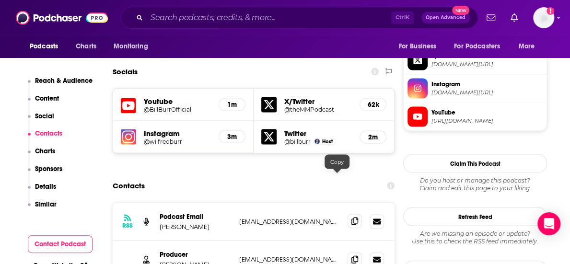
click at [351, 217] on icon at bounding box center [354, 221] width 7 height 8
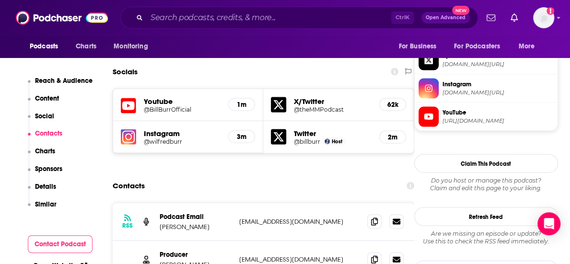
click at [137, 203] on div "RSS Podcast Email [PERSON_NAME] [EMAIL_ADDRESS][DOMAIN_NAME] [EMAIL_ADDRESS][DO…" at bounding box center [264, 222] width 302 height 38
click at [381, 214] on span at bounding box center [374, 221] width 14 height 14
drag, startPoint x: 258, startPoint y: 206, endPoint x: 293, endPoint y: 205, distance: 35.0
click at [258, 255] on p "[EMAIL_ADDRESS][DOMAIN_NAME]" at bounding box center [299, 259] width 120 height 8
click at [373, 255] on icon at bounding box center [374, 259] width 7 height 8
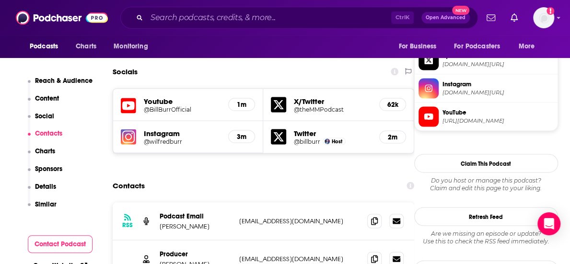
click at [116, 240] on div "Producer [PERSON_NAME] [EMAIL_ADDRESS][DOMAIN_NAME] [EMAIL_ADDRESS][DOMAIN_NAME]" at bounding box center [264, 259] width 302 height 38
click at [137, 240] on div "Producer Andrew Themeles andrewMMPodcast@gmail.com andrewMMPodcast@gmail.com" at bounding box center [264, 259] width 302 height 38
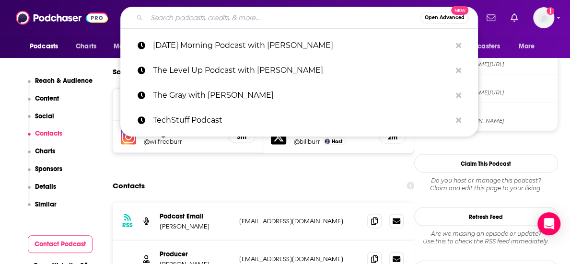
click at [178, 10] on input "Search podcasts, credits, & more..." at bounding box center [284, 17] width 274 height 15
paste input "BG2 Podcast"
type input "BG2 Podcast"
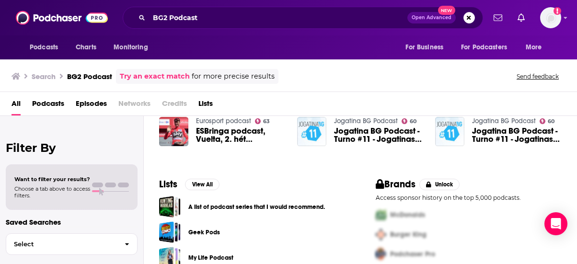
scroll to position [272, 0]
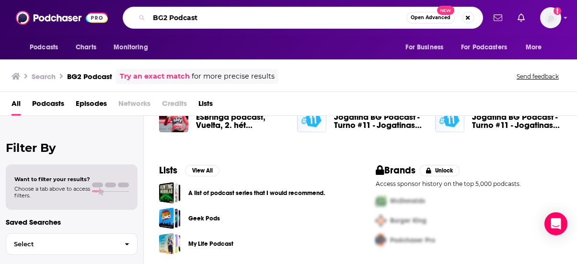
click at [211, 14] on input "BG2 Podcast" at bounding box center [277, 17] width 257 height 15
click at [209, 8] on div "BG2 Podcast Open Advanced New" at bounding box center [303, 18] width 361 height 22
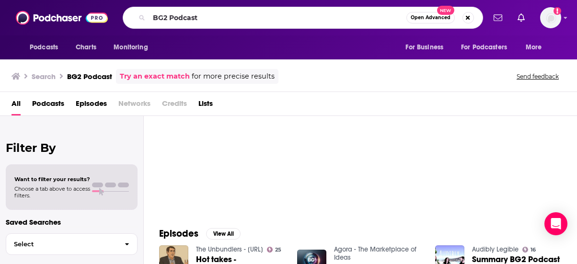
scroll to position [0, 0]
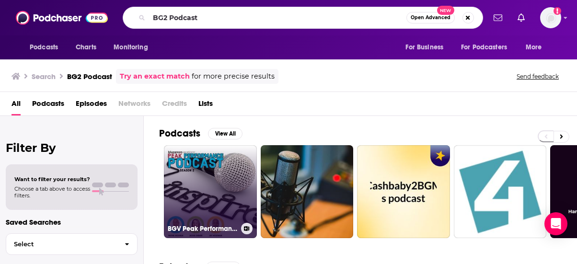
click at [218, 165] on link "BGV Peak Performance Podcast Season 2" at bounding box center [210, 191] width 93 height 93
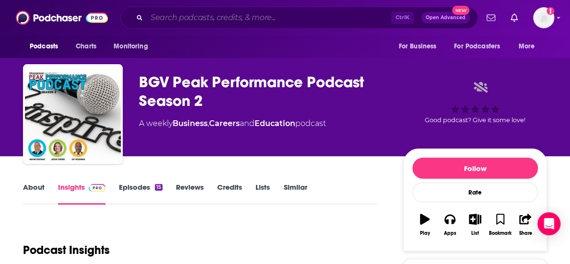
click at [238, 23] on input "Search podcasts, credits, & more..." at bounding box center [269, 17] width 245 height 15
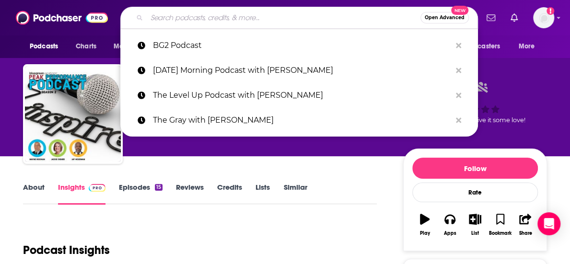
paste input "BG2 Podcast"
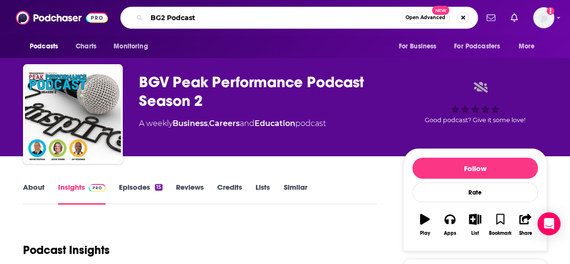
type input "BG2 Podcast"
click at [288, 10] on div "BG2 Podcast Open Advanced New" at bounding box center [299, 18] width 358 height 22
click at [287, 17] on input "BG2 Podcast" at bounding box center [274, 17] width 255 height 15
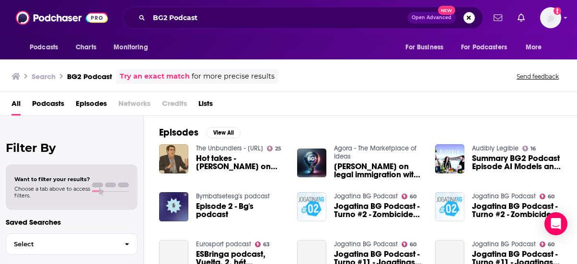
scroll to position [144, 0]
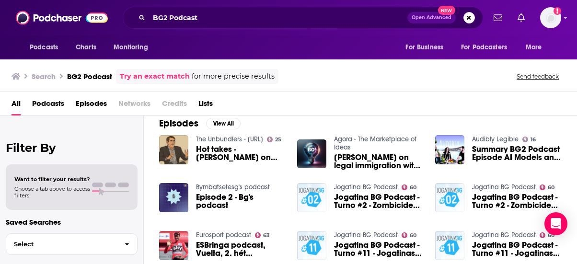
drag, startPoint x: 128, startPoint y: 131, endPoint x: 193, endPoint y: 127, distance: 64.8
click at [128, 131] on div "Filter By Want to filter your results? Choose a tab above to access filters. Sa…" at bounding box center [72, 248] width 144 height 264
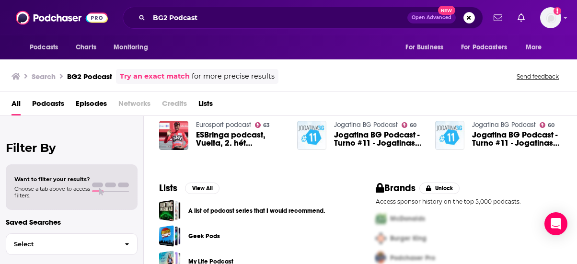
scroll to position [272, 0]
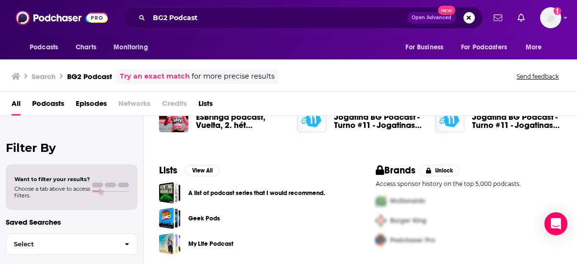
click at [172, 146] on div "Episodes View All The Unbundlers - HOTPOD.AI 25 Hot takes - Bill Gurley on BG2 …" at bounding box center [360, 65] width 433 height 175
click at [494, 95] on div "All Podcasts Episodes Networks Credits Lists" at bounding box center [288, 104] width 577 height 24
click at [323, 22] on div "BG2 Podcast Open Advanced New" at bounding box center [303, 18] width 361 height 22
click at [323, 22] on input "BG2 Podcast" at bounding box center [278, 17] width 258 height 15
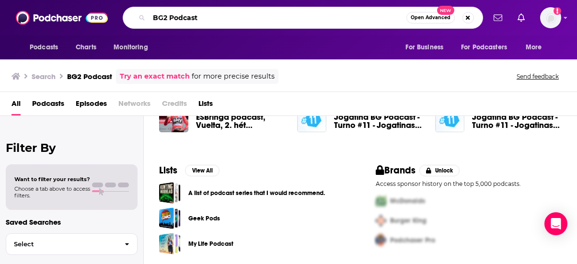
click at [323, 22] on input "BG2 Podcast" at bounding box center [277, 17] width 257 height 15
click at [316, 21] on input "BG2 Podcast" at bounding box center [277, 17] width 257 height 15
click at [238, 19] on input "BG2 Podcast" at bounding box center [277, 17] width 257 height 15
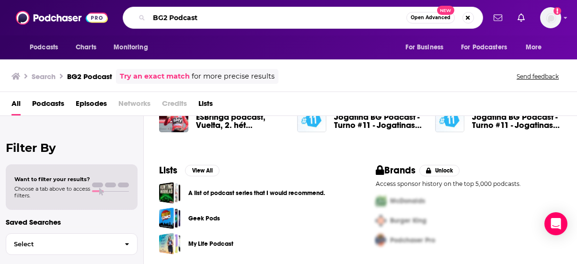
click at [194, 18] on input "BG2 Podcast" at bounding box center [277, 17] width 257 height 15
paste input "The Knowledge Project with Shane Parrish"
type input "The Knowledge Project with Shane Parrish"
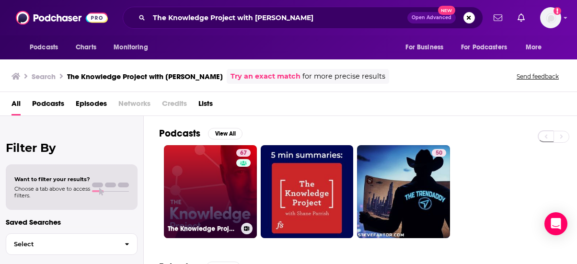
click at [205, 201] on link "67 The Knowledge Project with Shane Parrish" at bounding box center [210, 191] width 93 height 93
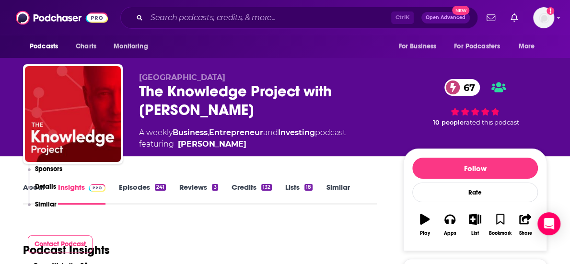
scroll to position [431, 0]
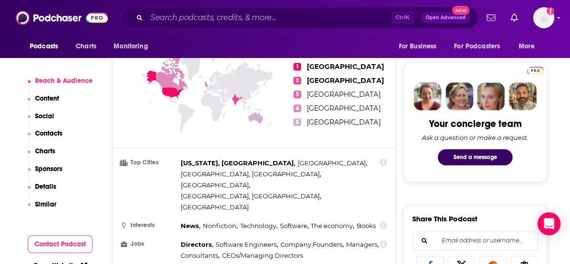
click at [49, 149] on p "Charts" at bounding box center [45, 151] width 20 height 8
click at [48, 129] on p "Contacts" at bounding box center [48, 133] width 27 height 8
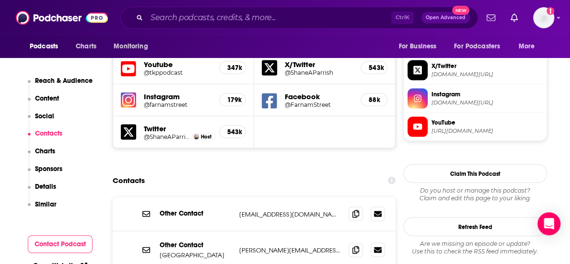
scroll to position [850, 0]
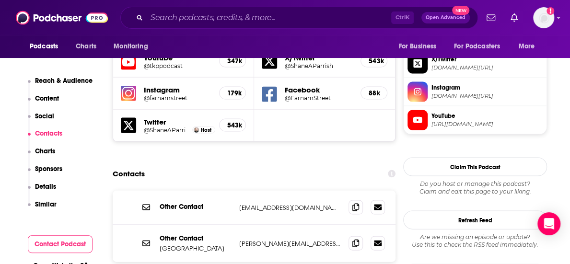
click at [329, 190] on div "Other Contact rhiannon@fs.blog rhiannon@fs.blog" at bounding box center [254, 207] width 283 height 34
click at [352, 203] on icon at bounding box center [355, 207] width 7 height 8
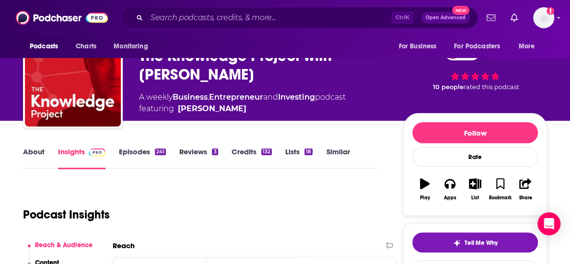
scroll to position [0, 0]
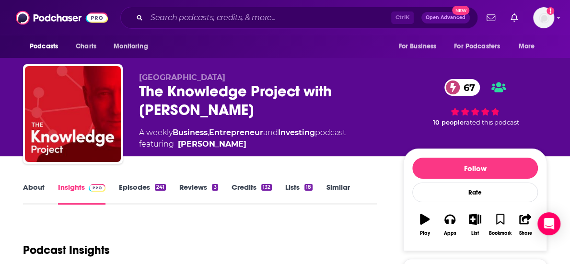
click at [551, 127] on div "Farnam Street The Knowledge Project with Shane Parrish 67 A weekly Business , E…" at bounding box center [285, 105] width 538 height 104
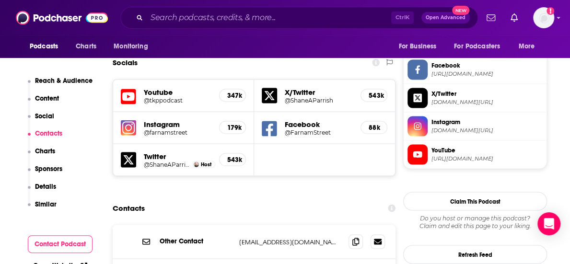
scroll to position [863, 0]
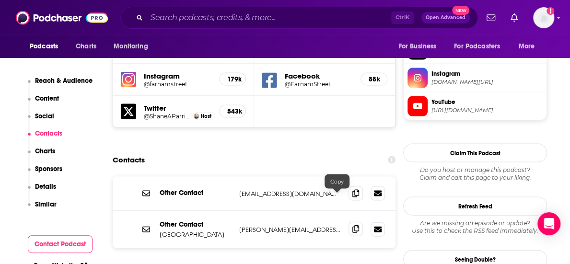
click at [352, 225] on icon at bounding box center [355, 229] width 7 height 8
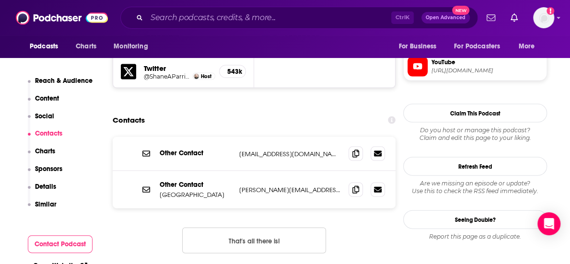
scroll to position [903, 0]
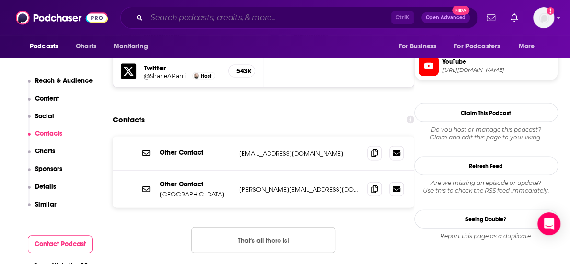
click at [199, 13] on input "Search podcasts, credits, & more..." at bounding box center [269, 17] width 245 height 15
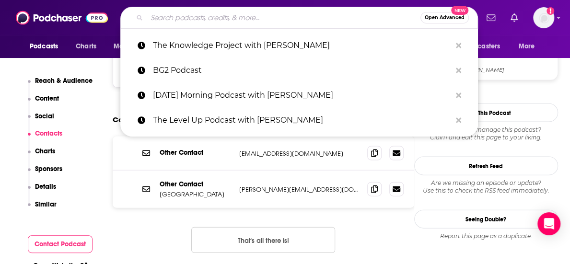
paste input "BG2 Podcast"
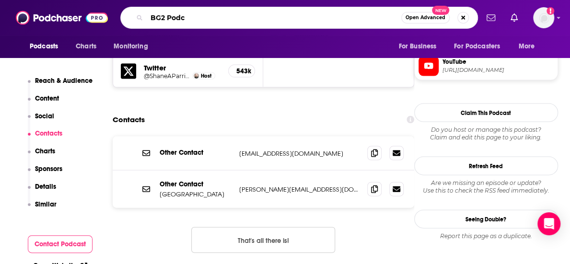
type input "BG2 Pod"
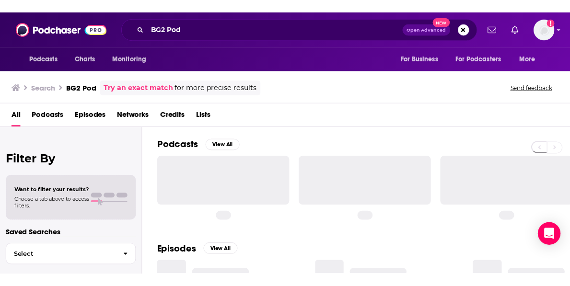
scroll to position [48, 0]
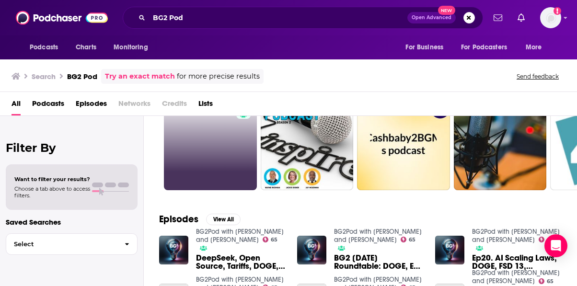
click at [206, 139] on link "65" at bounding box center [210, 143] width 93 height 93
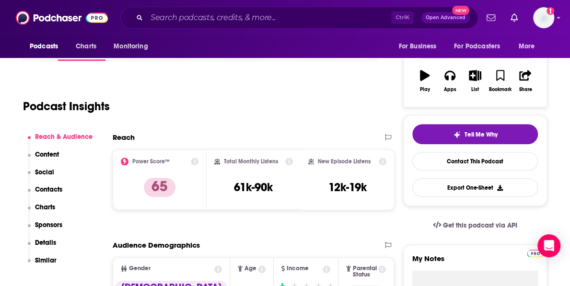
click at [56, 188] on p "Contacts" at bounding box center [48, 190] width 27 height 8
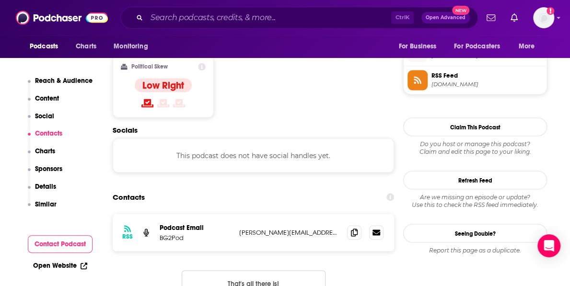
scroll to position [728, 0]
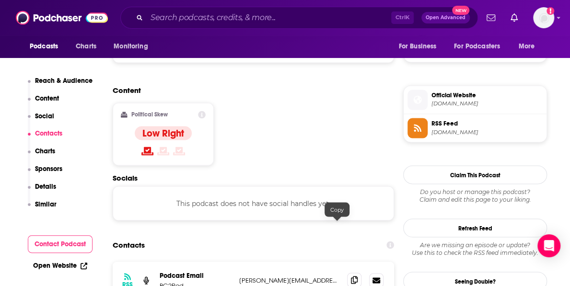
click at [347, 264] on span at bounding box center [354, 280] width 14 height 14
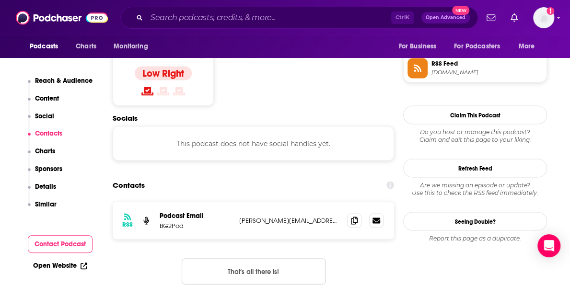
scroll to position [824, 0]
